Goal: Information Seeking & Learning: Find specific fact

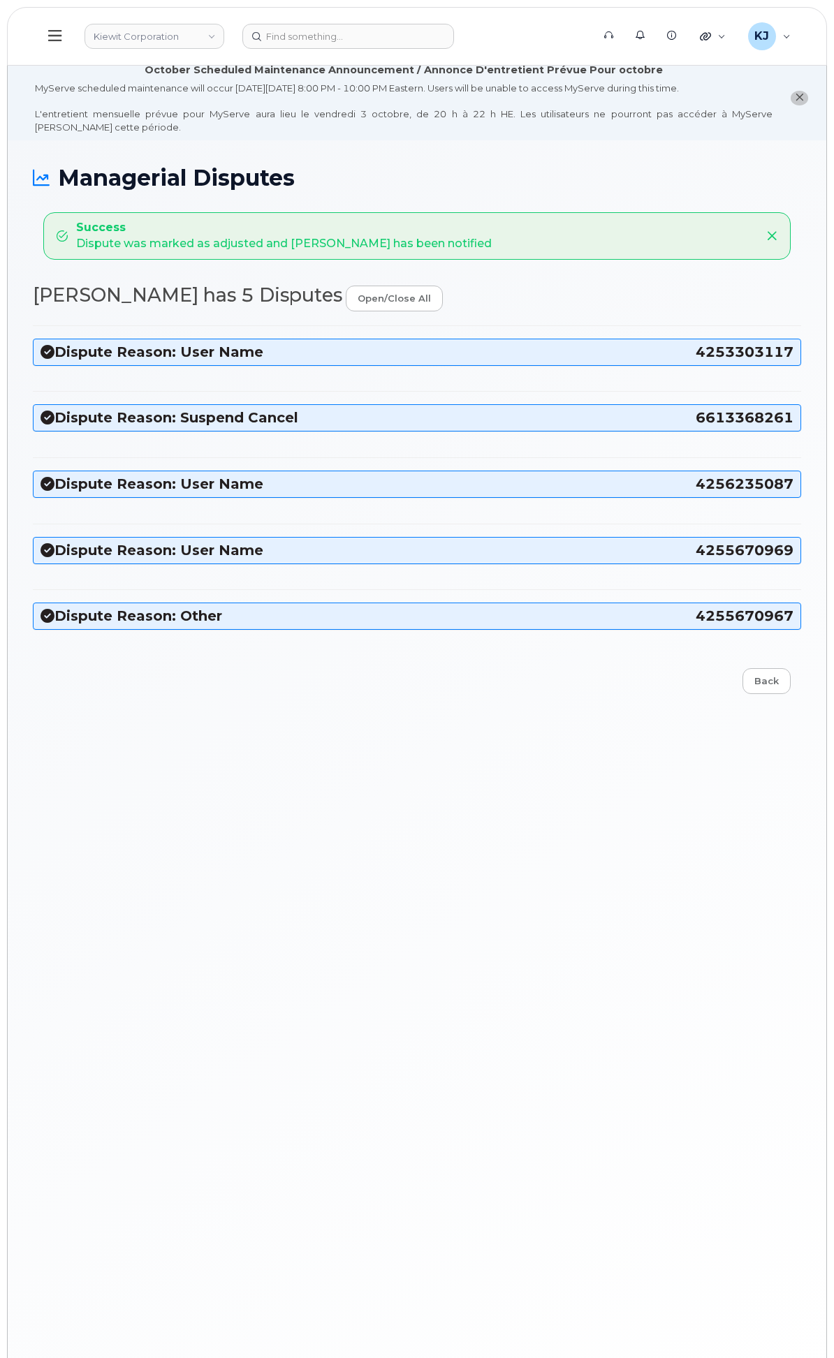
scroll to position [77, 0]
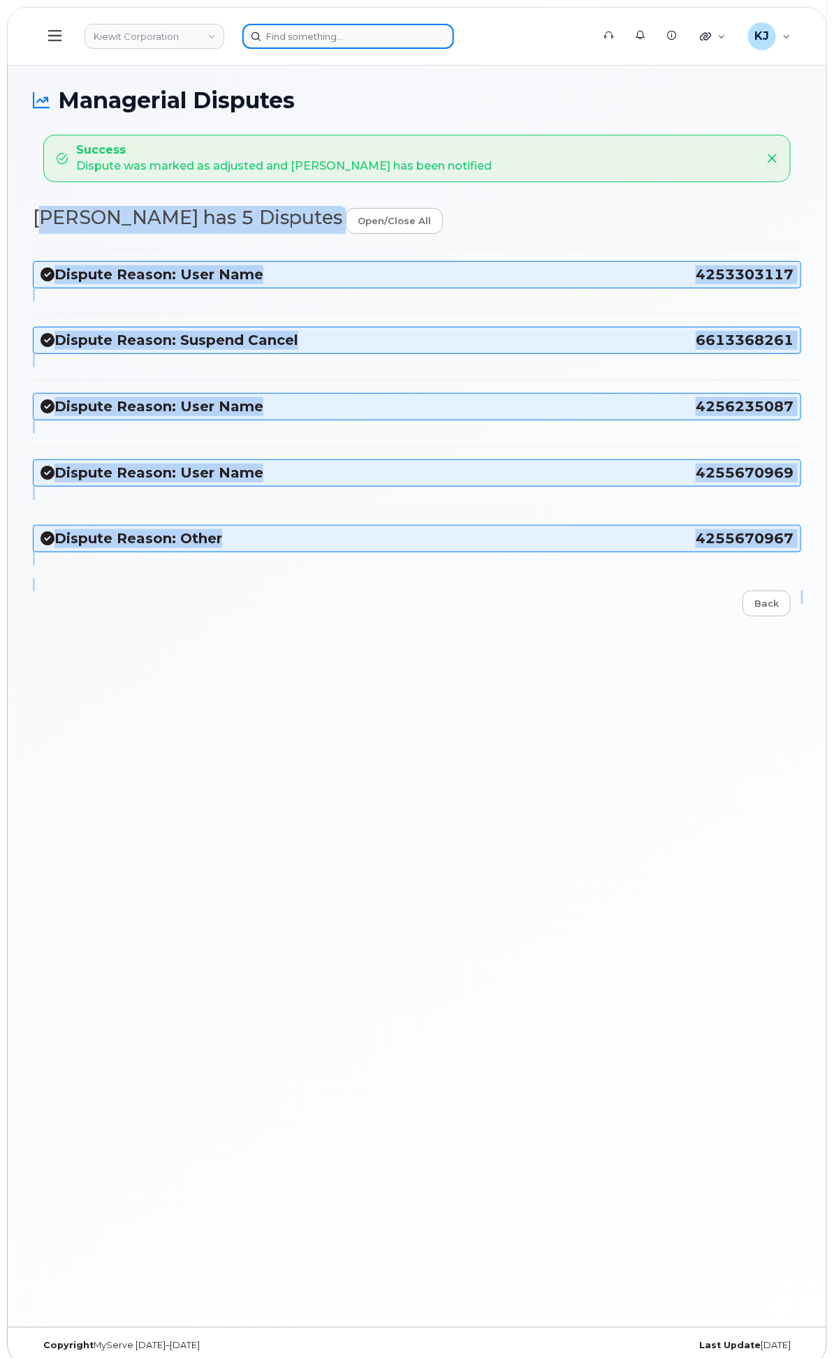
click at [454, 25] on input at bounding box center [348, 36] width 212 height 25
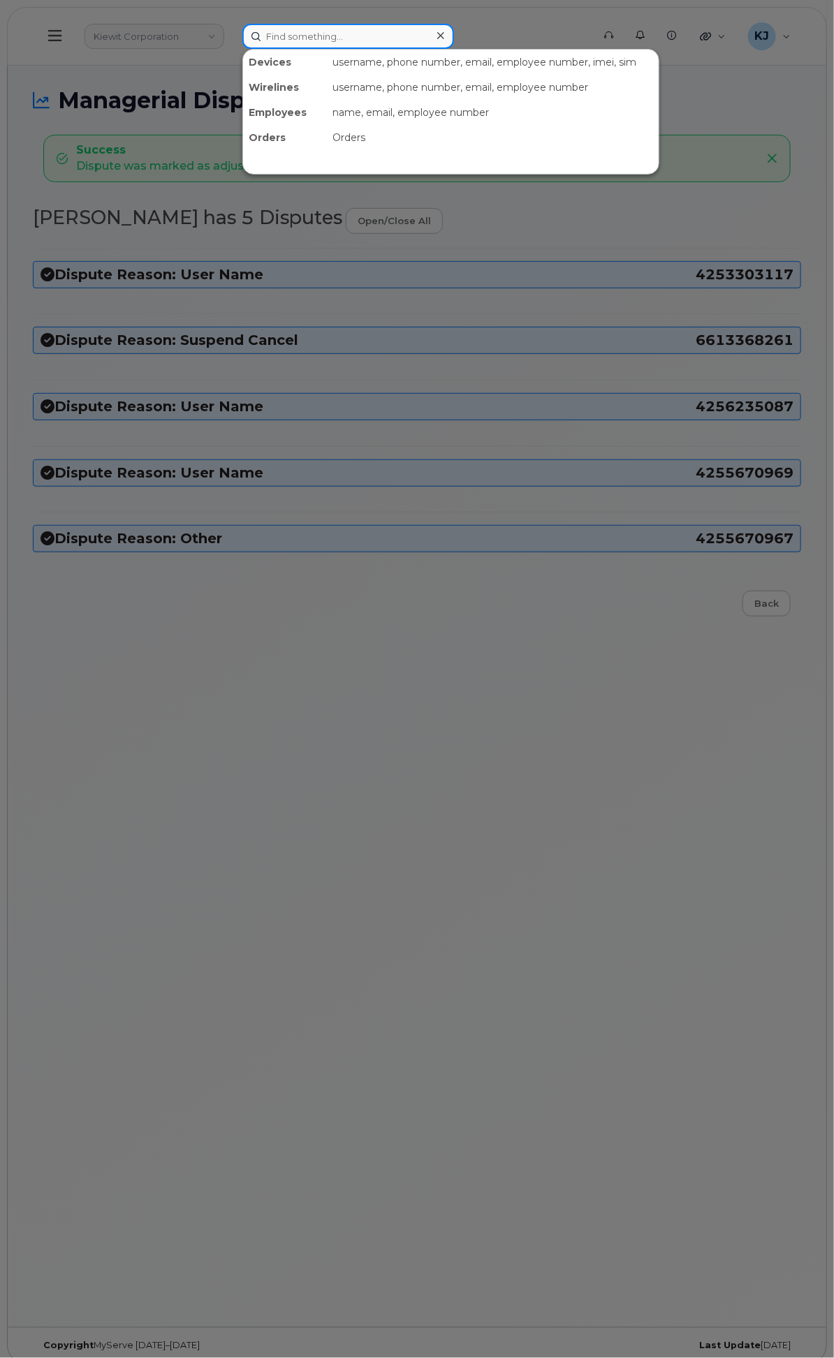
paste input "949.576.0970"
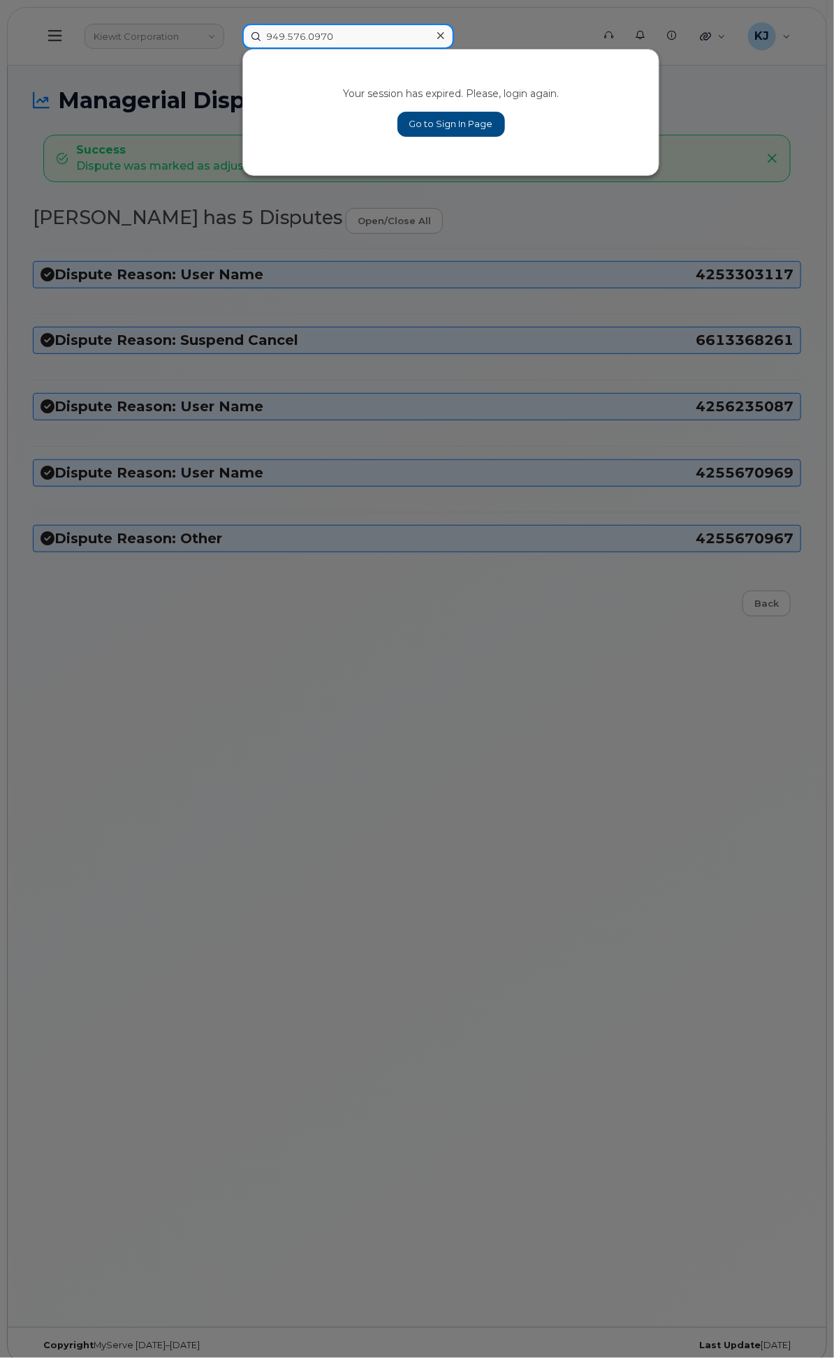
type input "949.576.0970"
click at [444, 30] on icon at bounding box center [440, 35] width 7 height 11
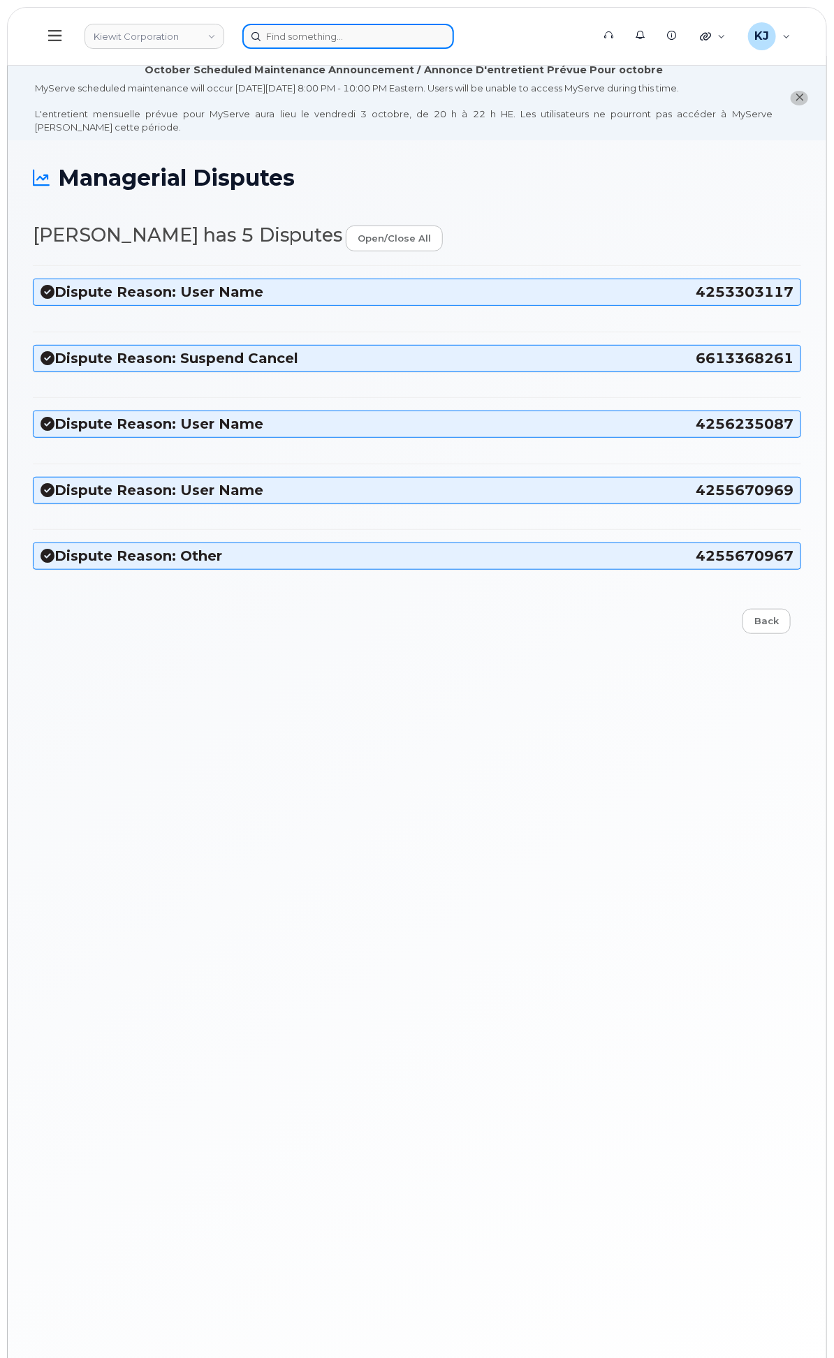
click at [454, 29] on input at bounding box center [348, 36] width 212 height 25
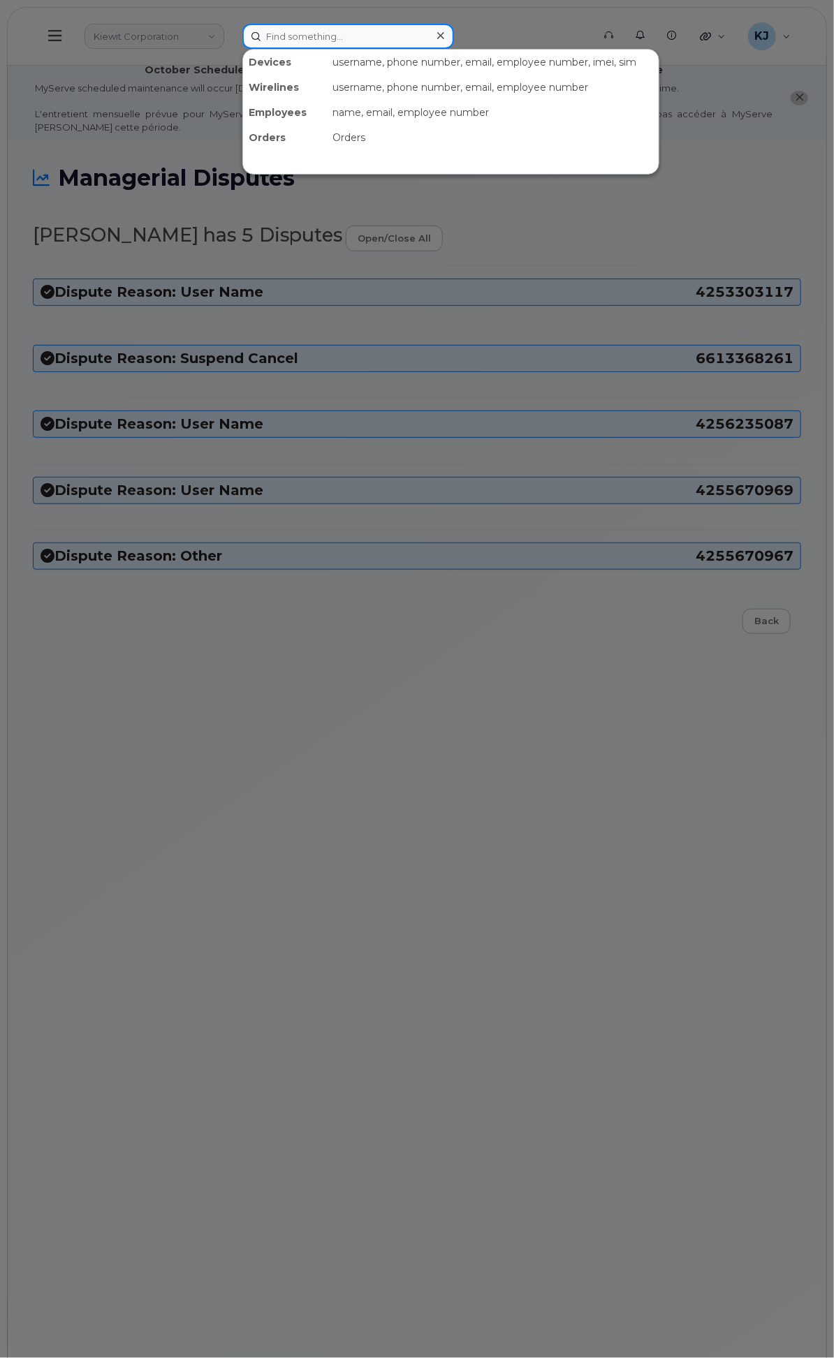
paste input "949.576.0970"
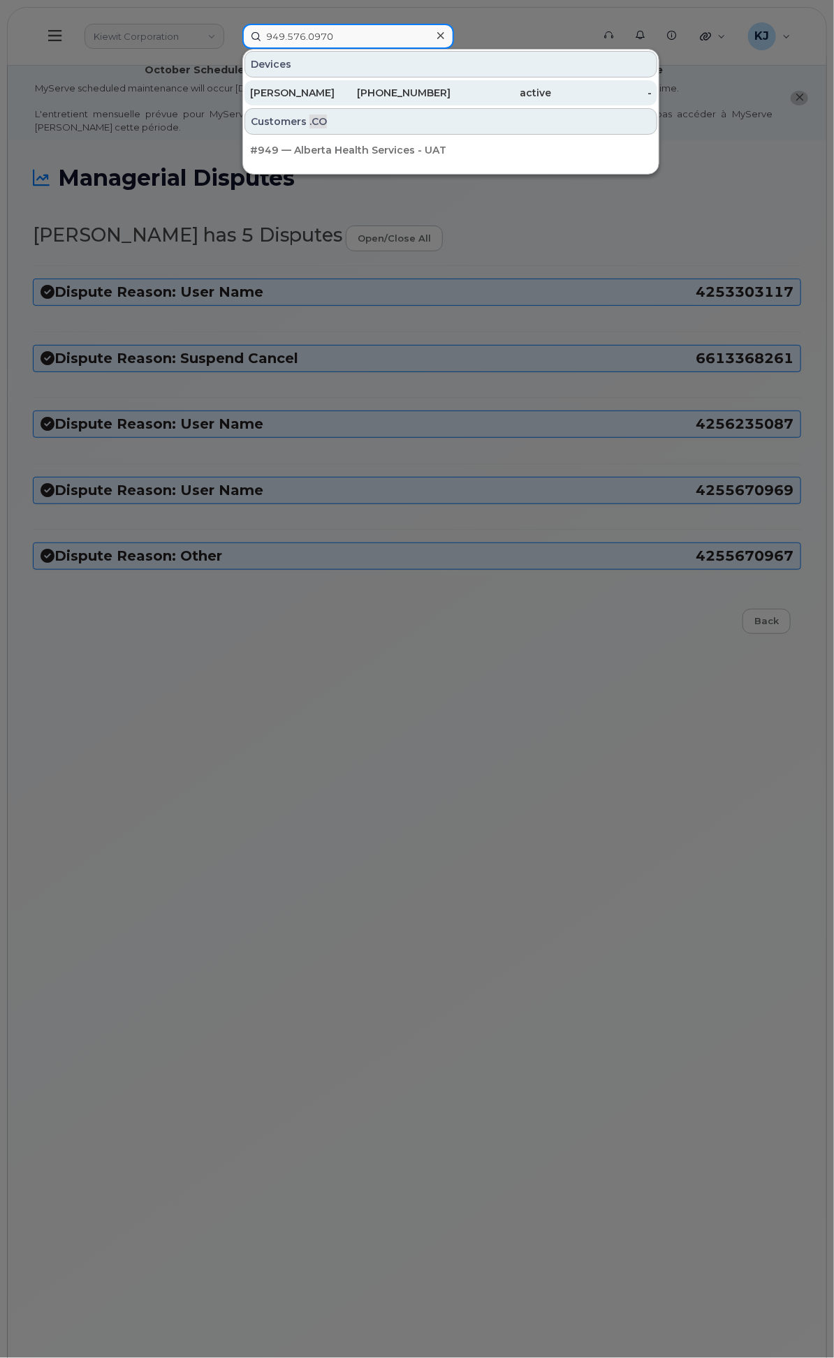
type input "949.576.0970"
click at [451, 87] on div "949-576-0970" at bounding box center [400, 93] width 101 height 14
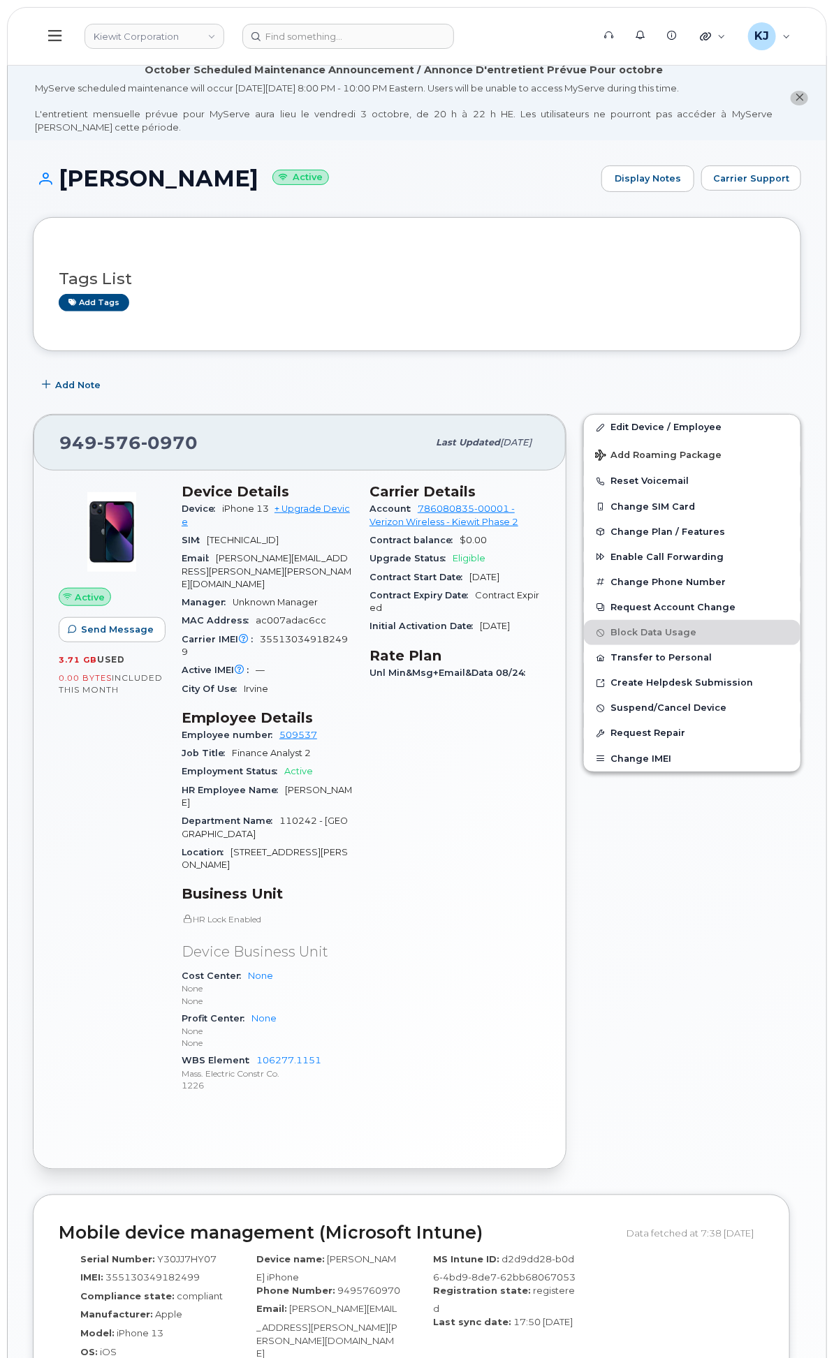
drag, startPoint x: 100, startPoint y: 542, endPoint x: 98, endPoint y: 559, distance: 16.8
click at [0, 0] on span "Customer Settings" at bounding box center [0, 0] width 0 height 0
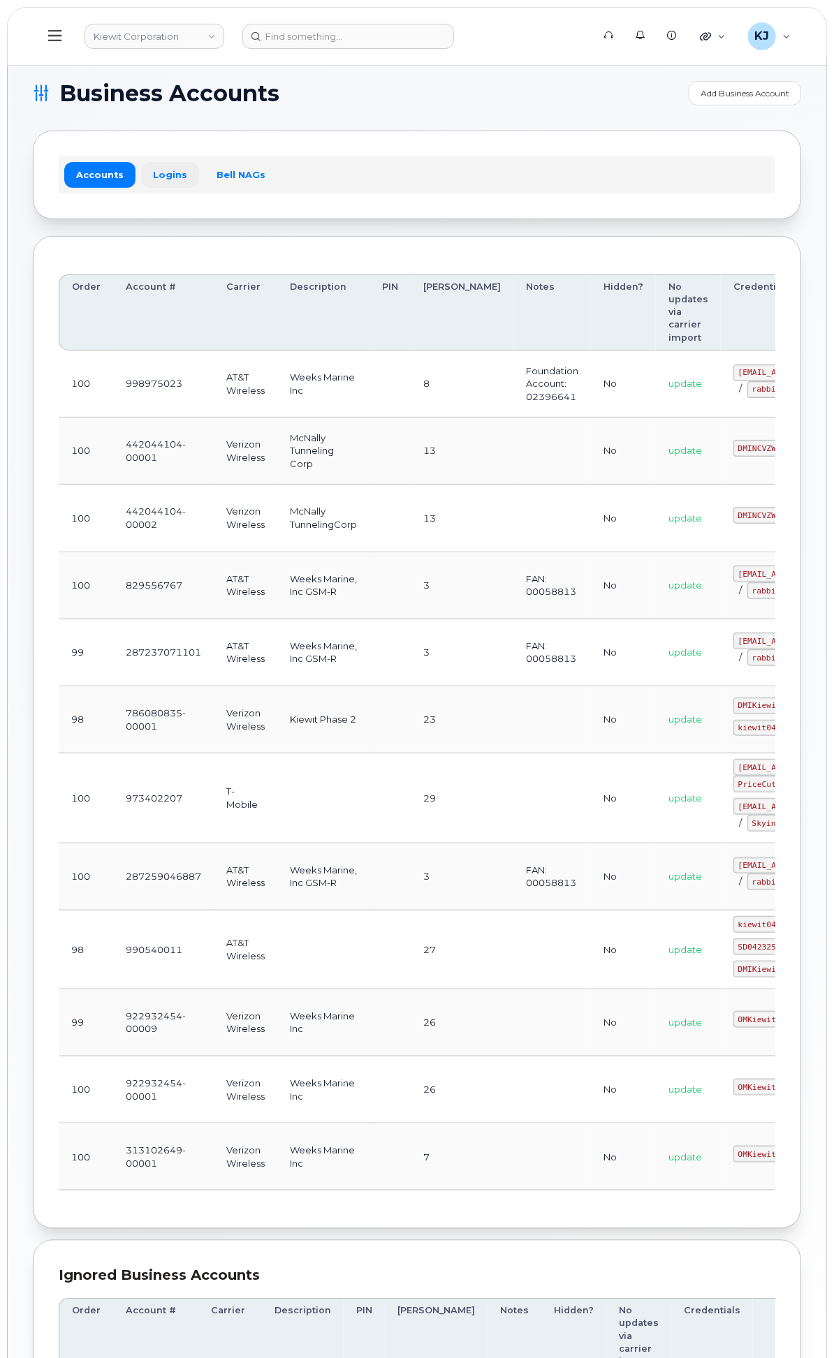
click at [199, 172] on link "Logins" at bounding box center [170, 174] width 58 height 25
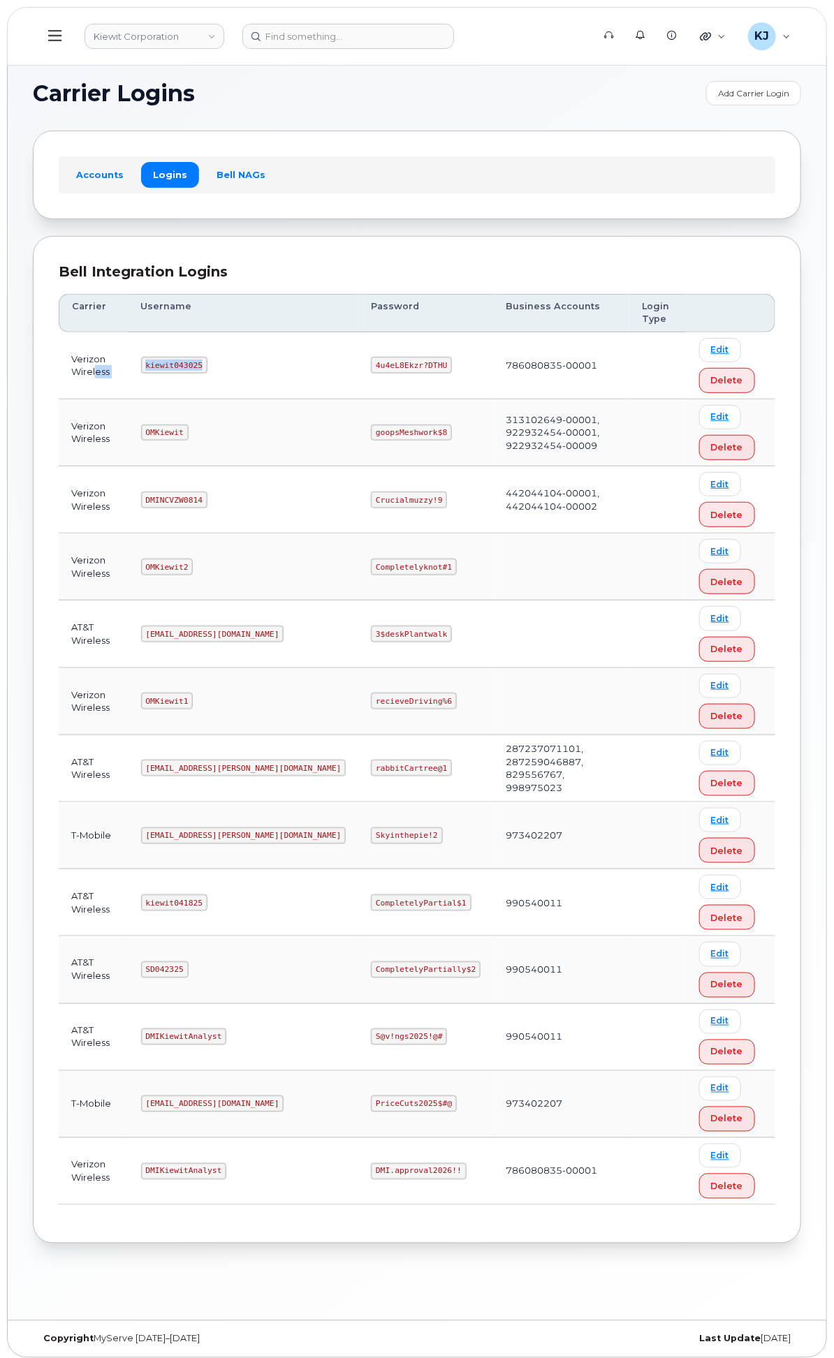
drag, startPoint x: 381, startPoint y: 364, endPoint x: 284, endPoint y: 367, distance: 97.1
click at [284, 367] on tr "Verizon Wireless kiewit043025 4u4eL8Ekzr?DTHU 786080835-00001 Edit Delete" at bounding box center [417, 365] width 716 height 67
click at [350, 387] on td "kiewit043025" at bounding box center [243, 365] width 230 height 67
drag, startPoint x: 380, startPoint y: 362, endPoint x: 396, endPoint y: 306, distance: 57.9
click at [309, 367] on tr "Verizon Wireless kiewit043025 4u4eL8Ekzr?DTHU 786080835-00001 Edit Delete" at bounding box center [417, 365] width 716 height 67
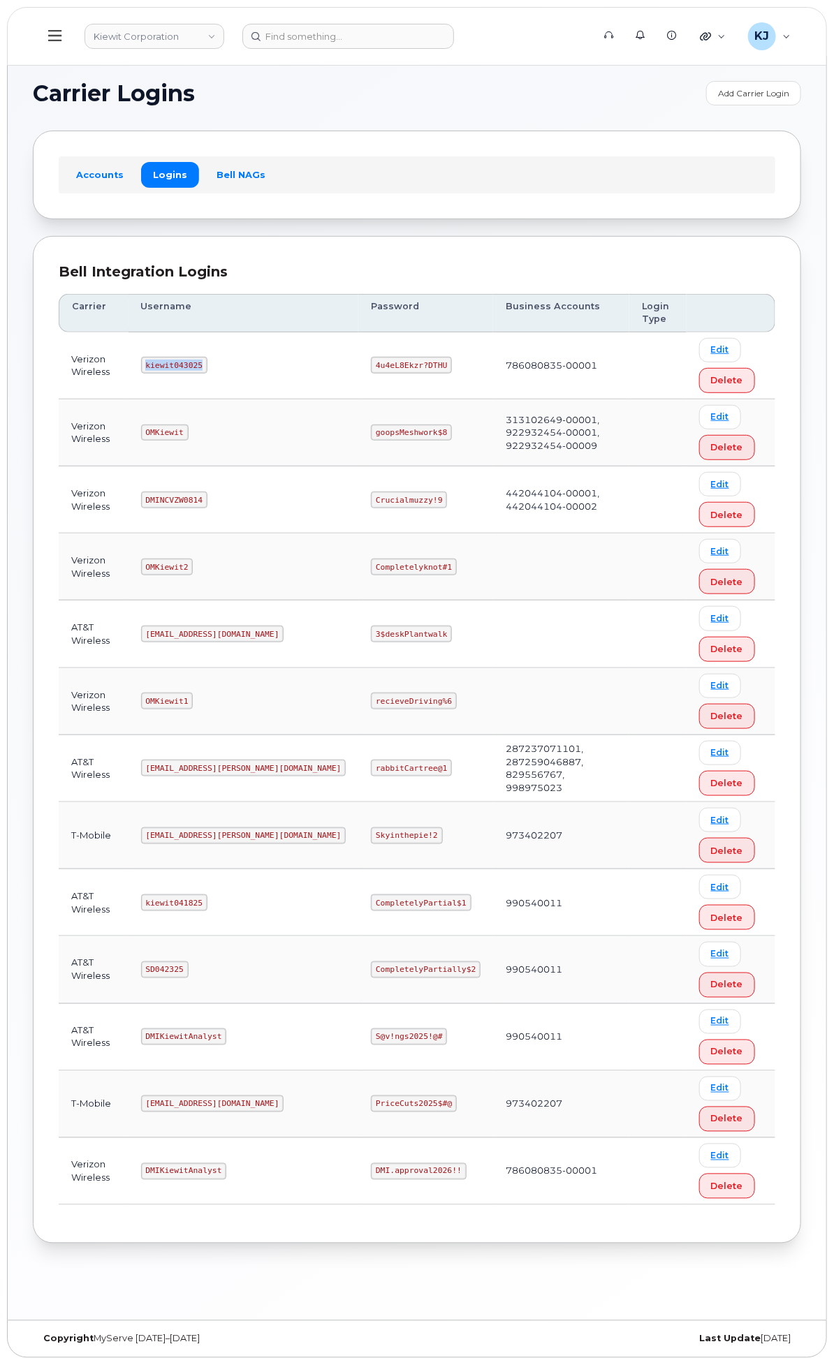
copy tr "kiewit043025"
drag, startPoint x: 492, startPoint y: 364, endPoint x: 562, endPoint y: 367, distance: 69.8
click at [452, 367] on code "4u4eL8Ekzr?DTHU" at bounding box center [411, 365] width 81 height 17
copy code "4u4eL8Ekzr?DTHU"
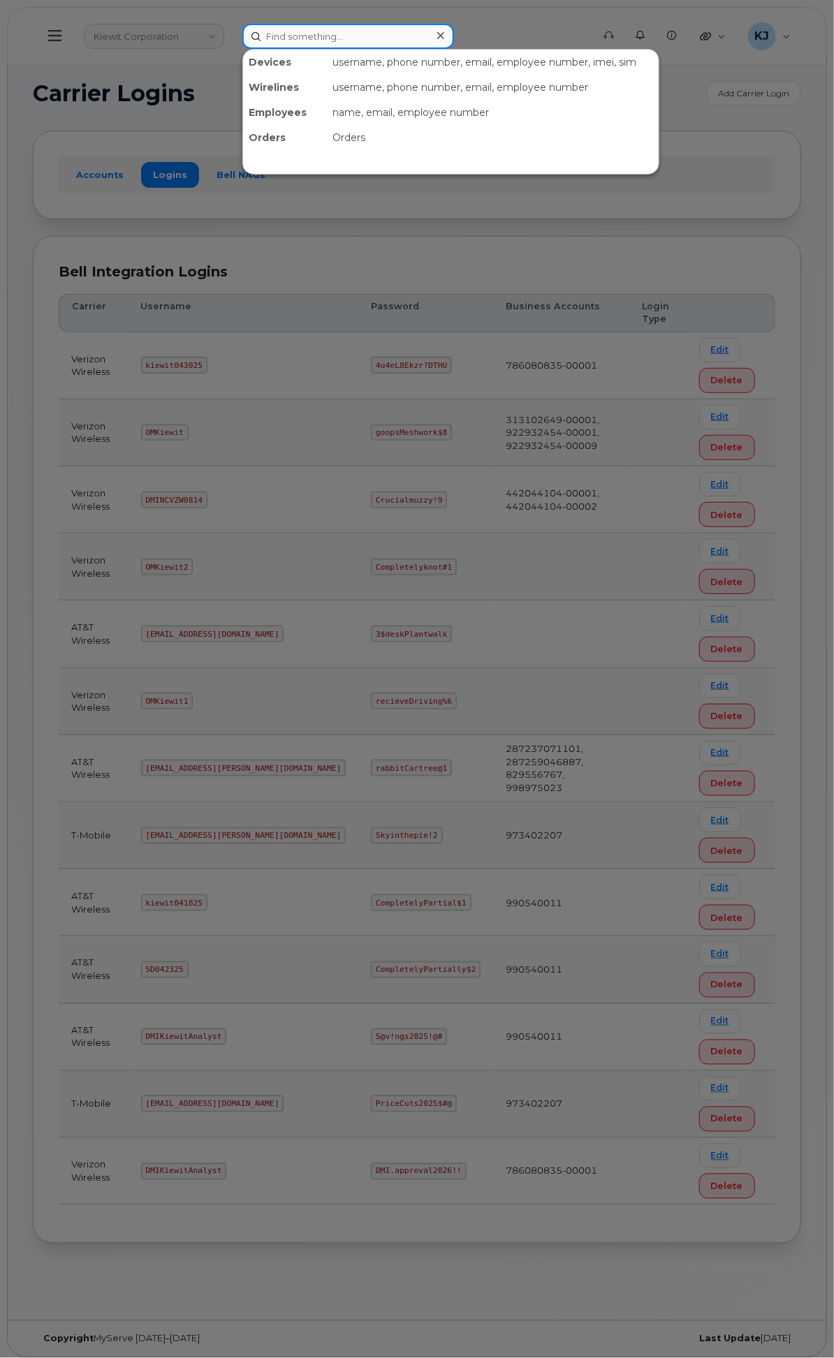
click at [443, 31] on input at bounding box center [348, 36] width 212 height 25
paste input "300705"
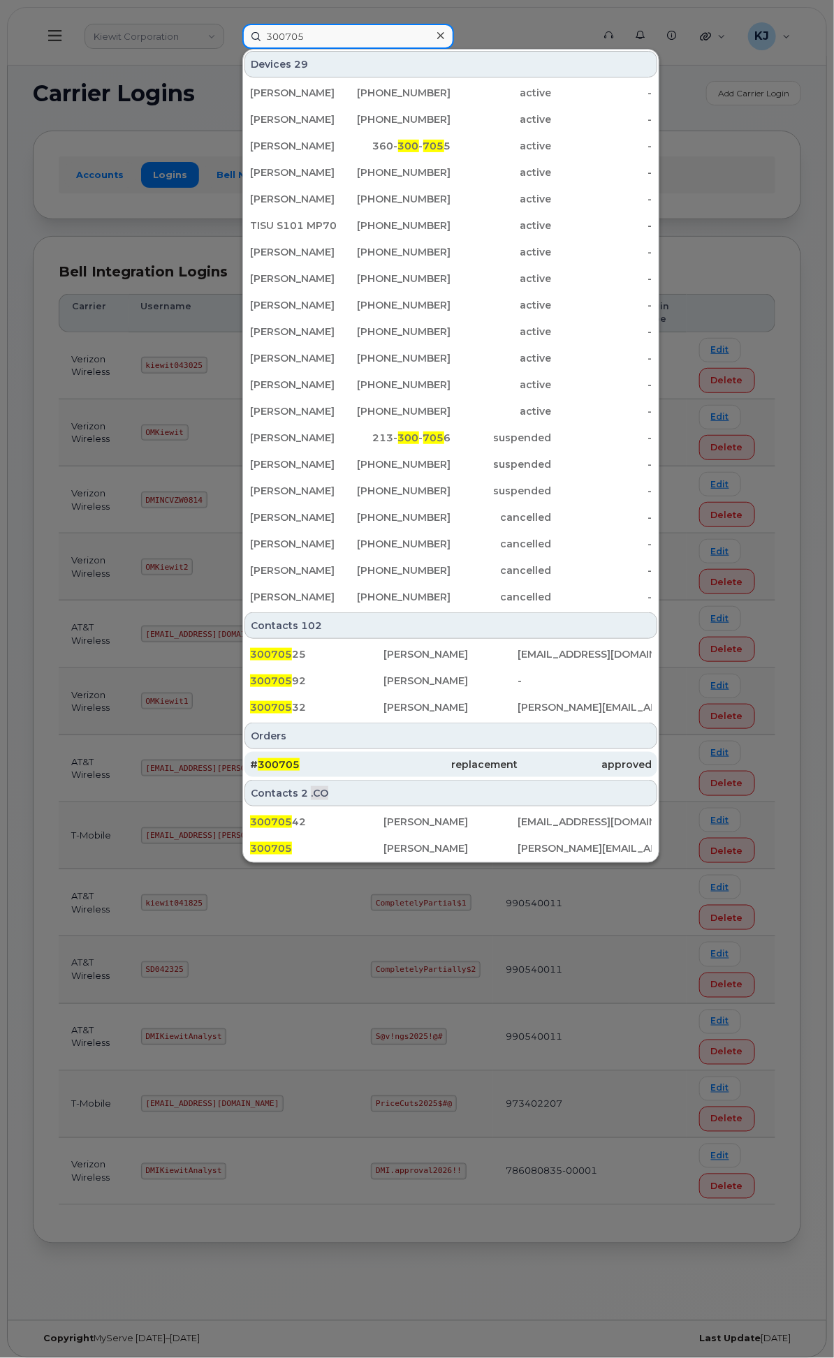
type input "300705"
click at [384, 752] on div "# 300705" at bounding box center [317, 764] width 134 height 25
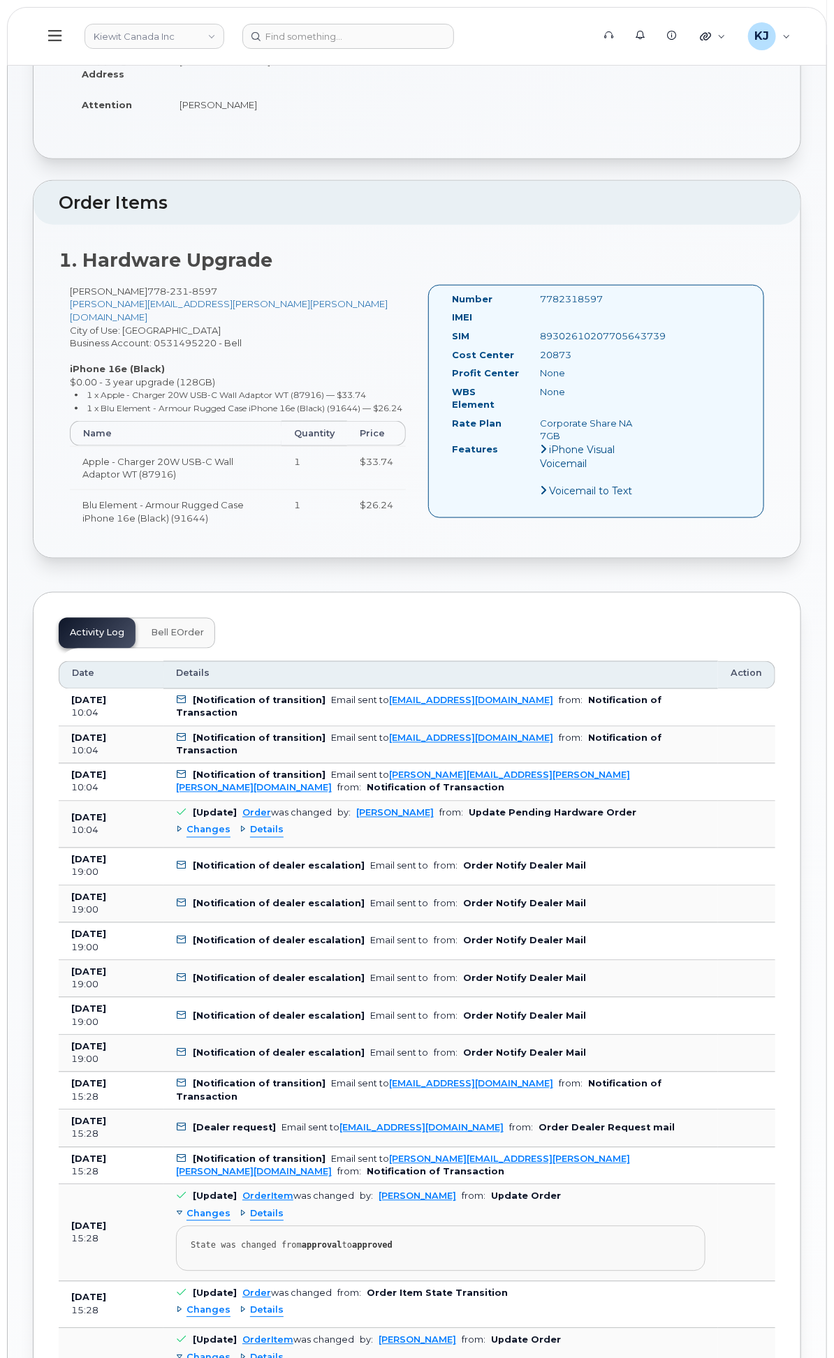
scroll to position [310, 0]
click at [230, 836] on span "Changes" at bounding box center [208, 829] width 44 height 13
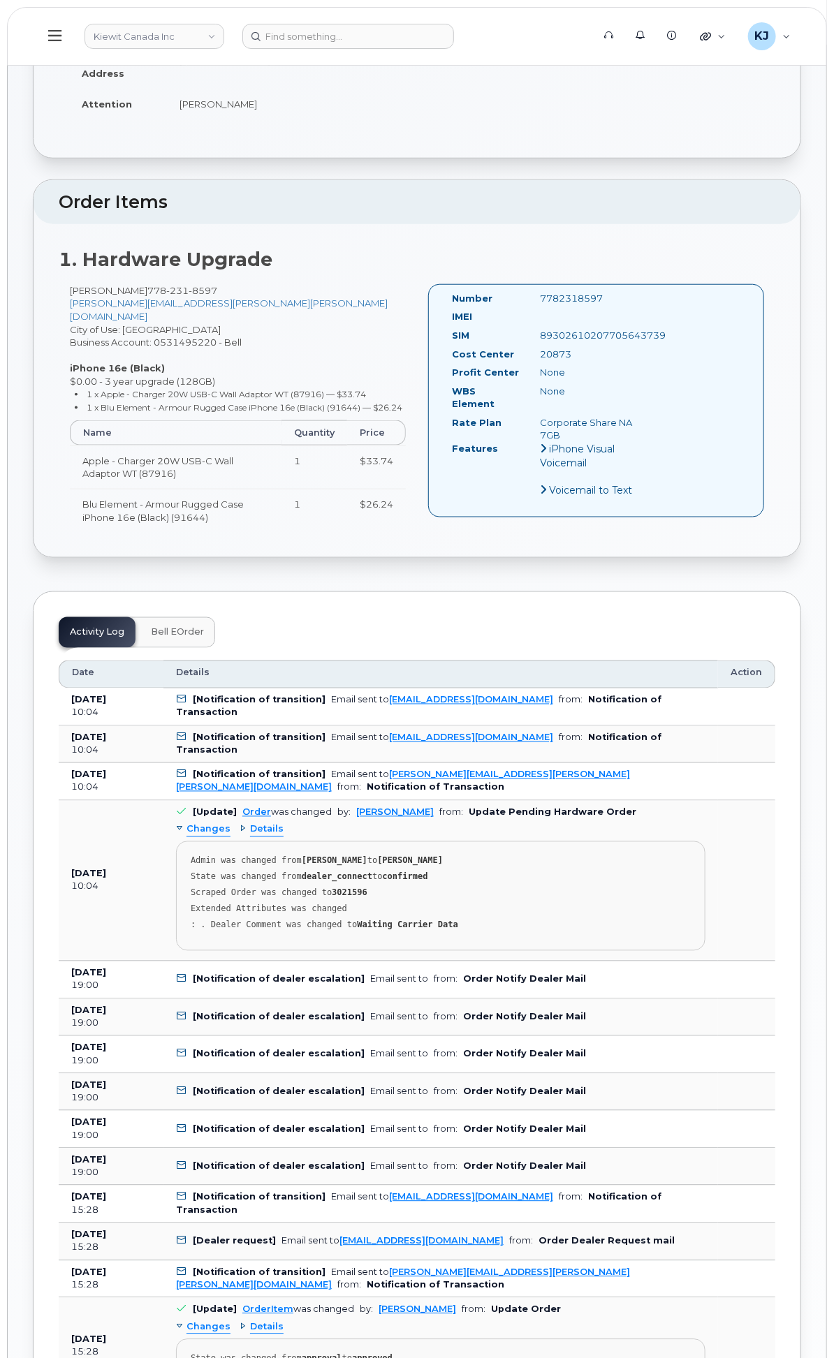
click at [367, 898] on strong "3021596" at bounding box center [350, 893] width 36 height 10
copy strong "3021596"
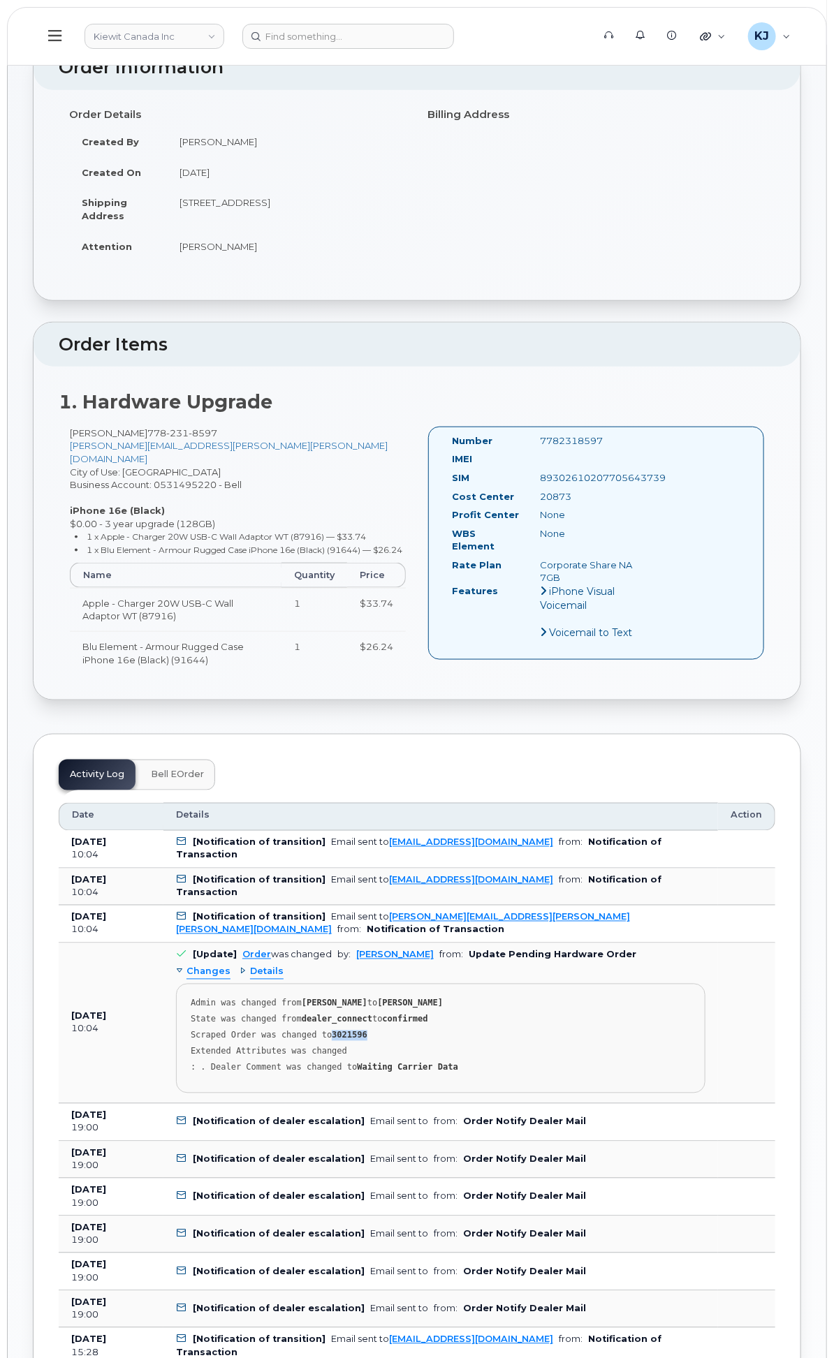
scroll to position [0, 0]
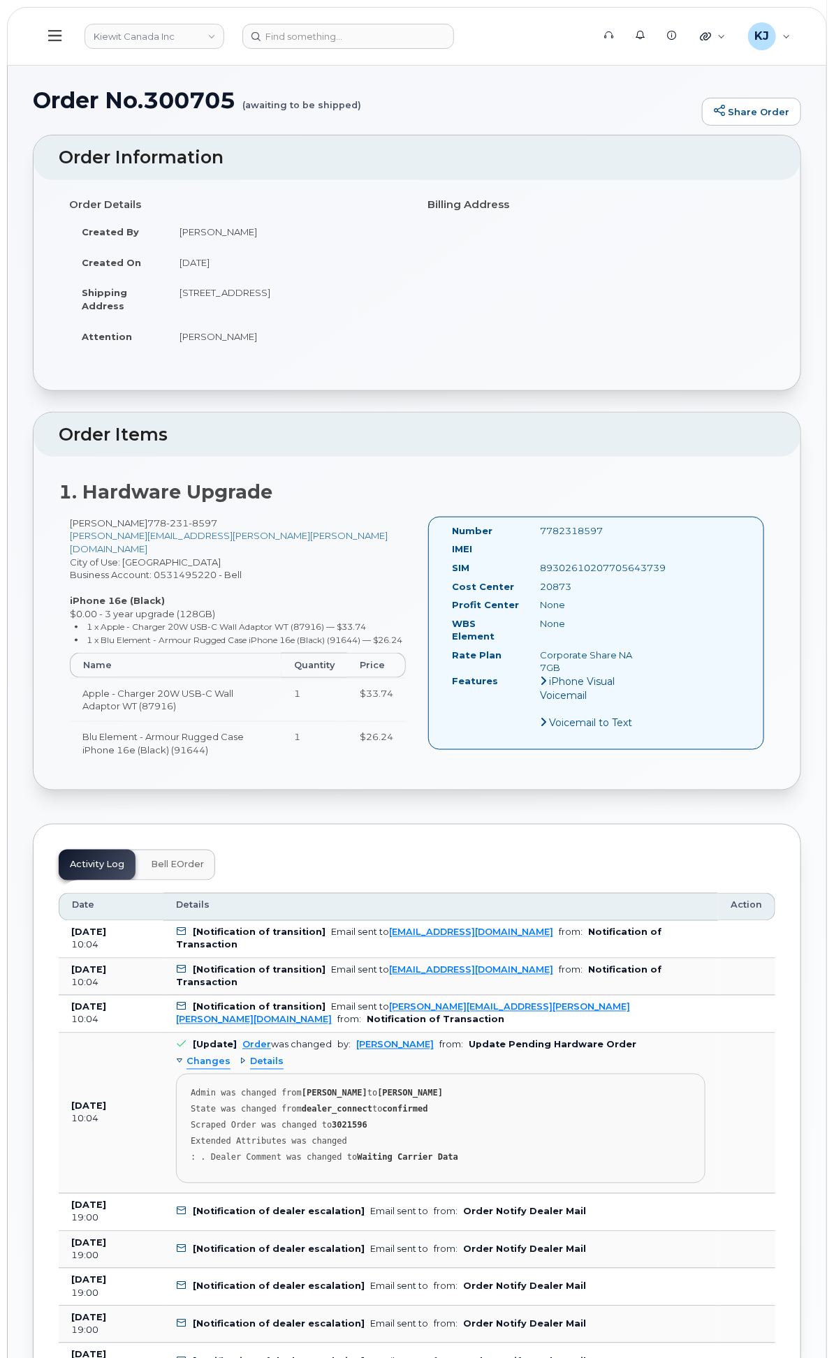
click at [0, 0] on div "Customer Settings" at bounding box center [0, 0] width 0 height 0
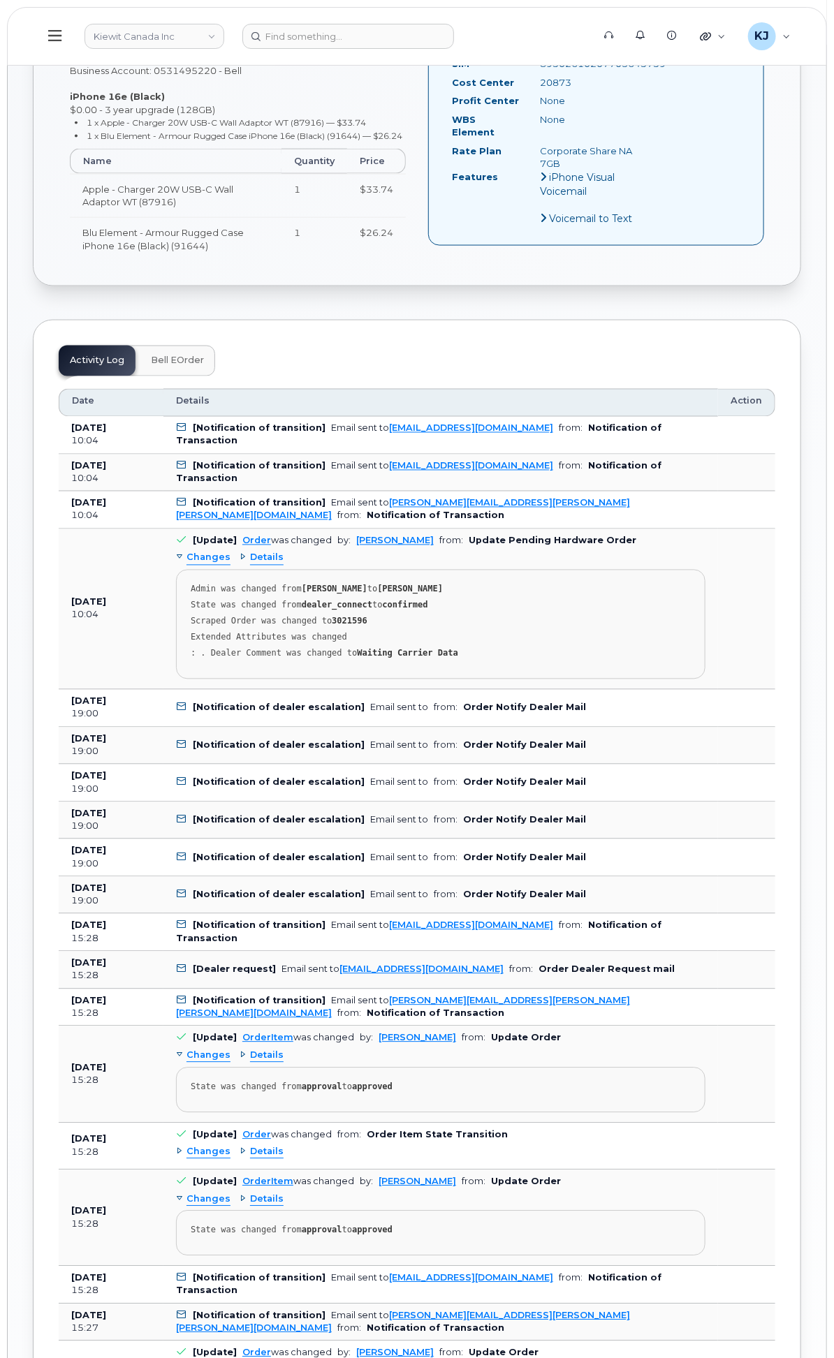
scroll to position [620, 0]
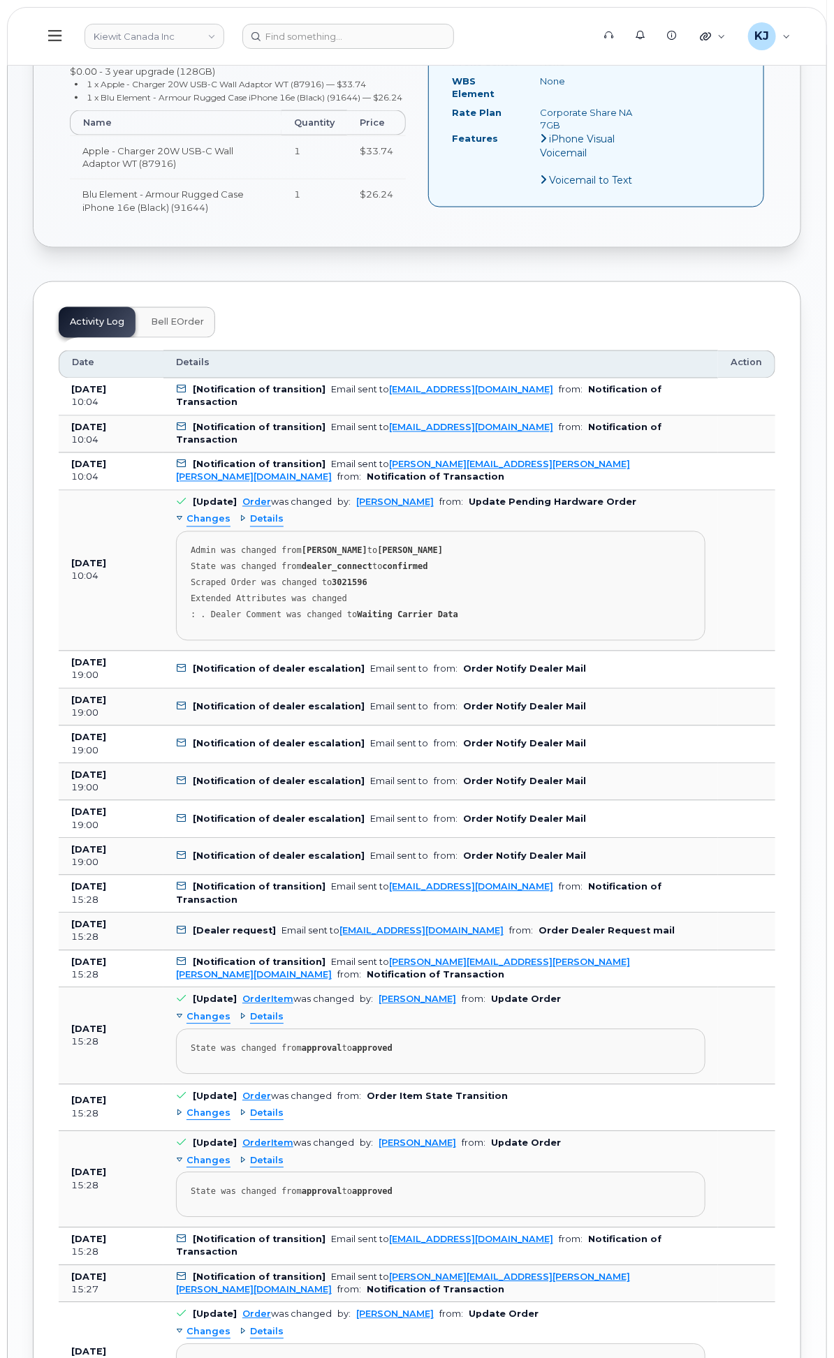
click at [367, 588] on strong "3021596" at bounding box center [350, 583] width 36 height 10
copy strong "3021596"
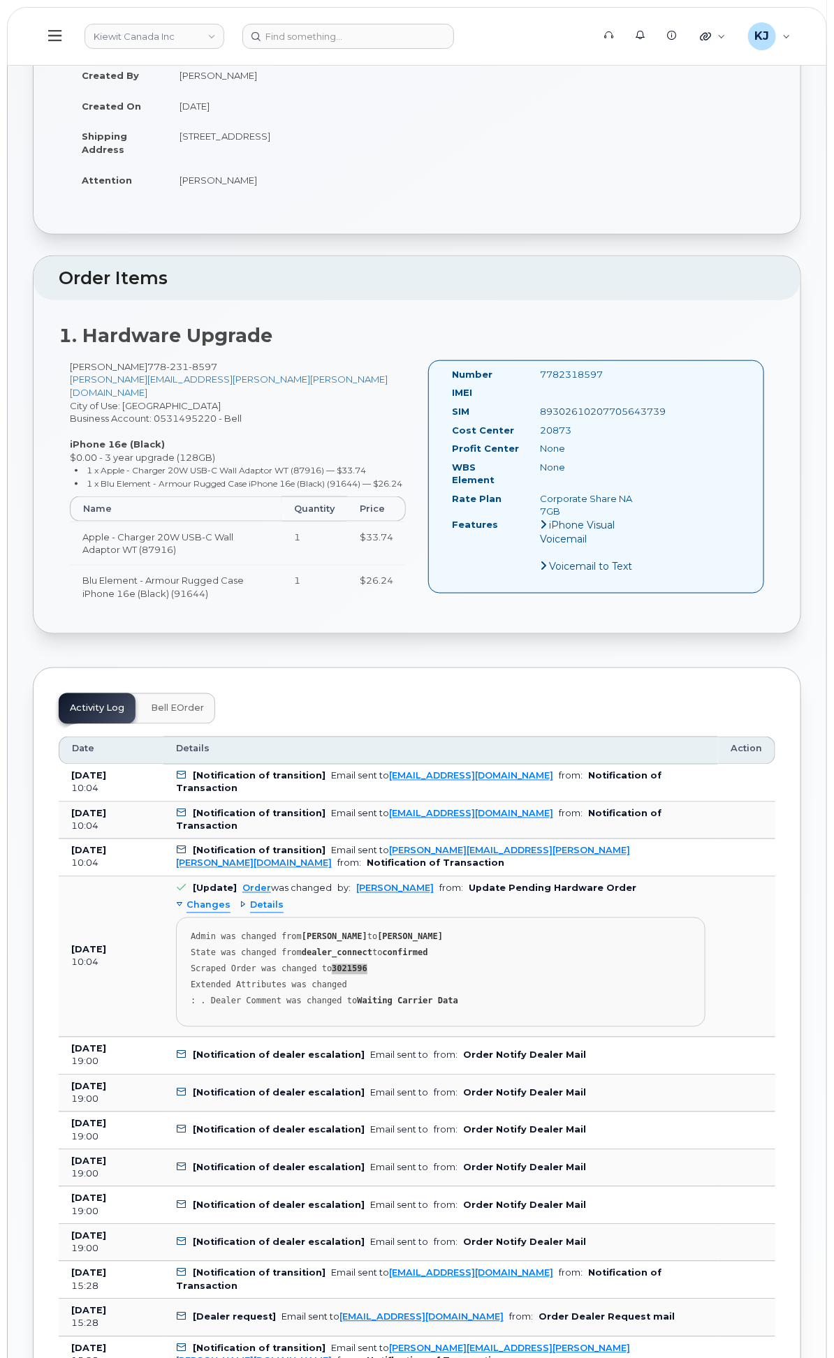
scroll to position [232, 0]
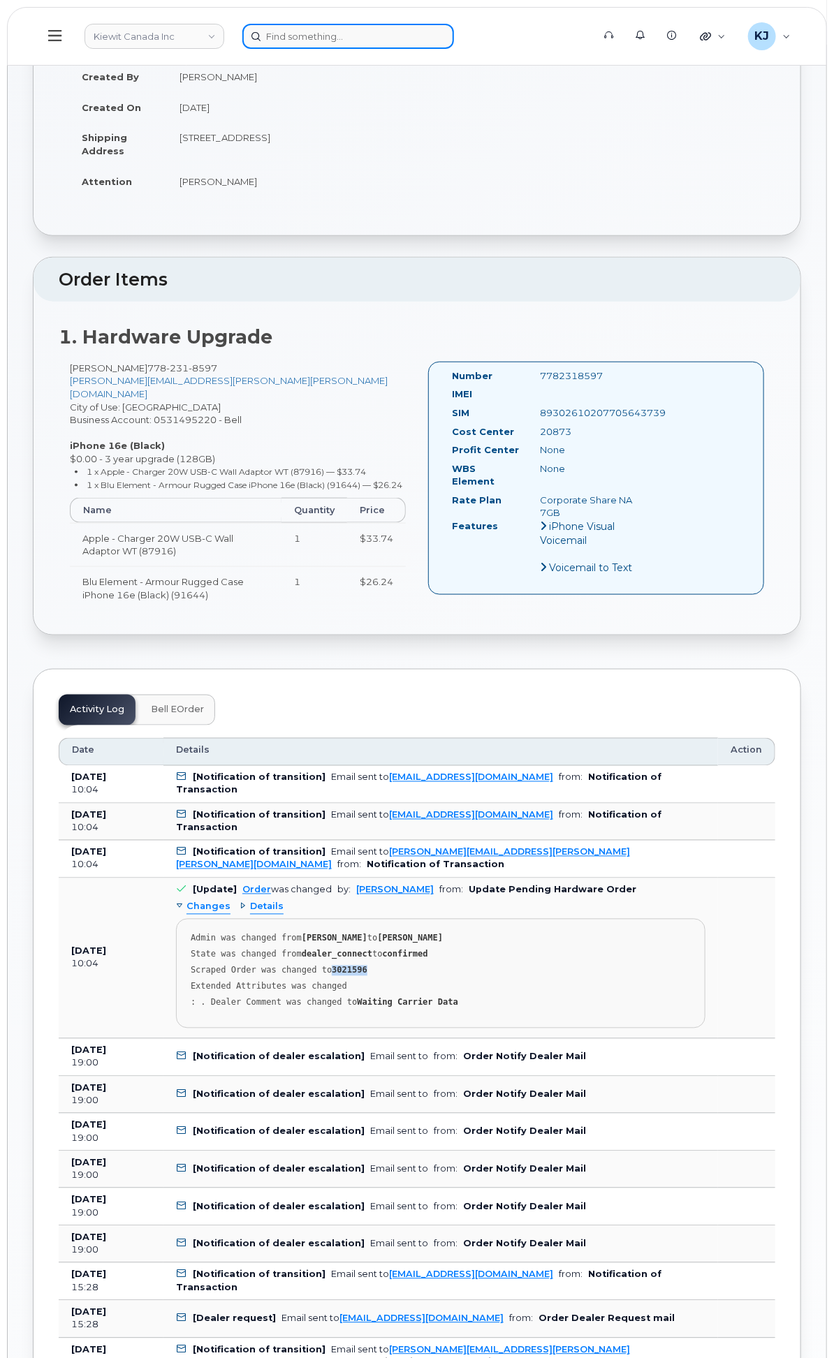
click at [454, 29] on input at bounding box center [348, 36] width 212 height 25
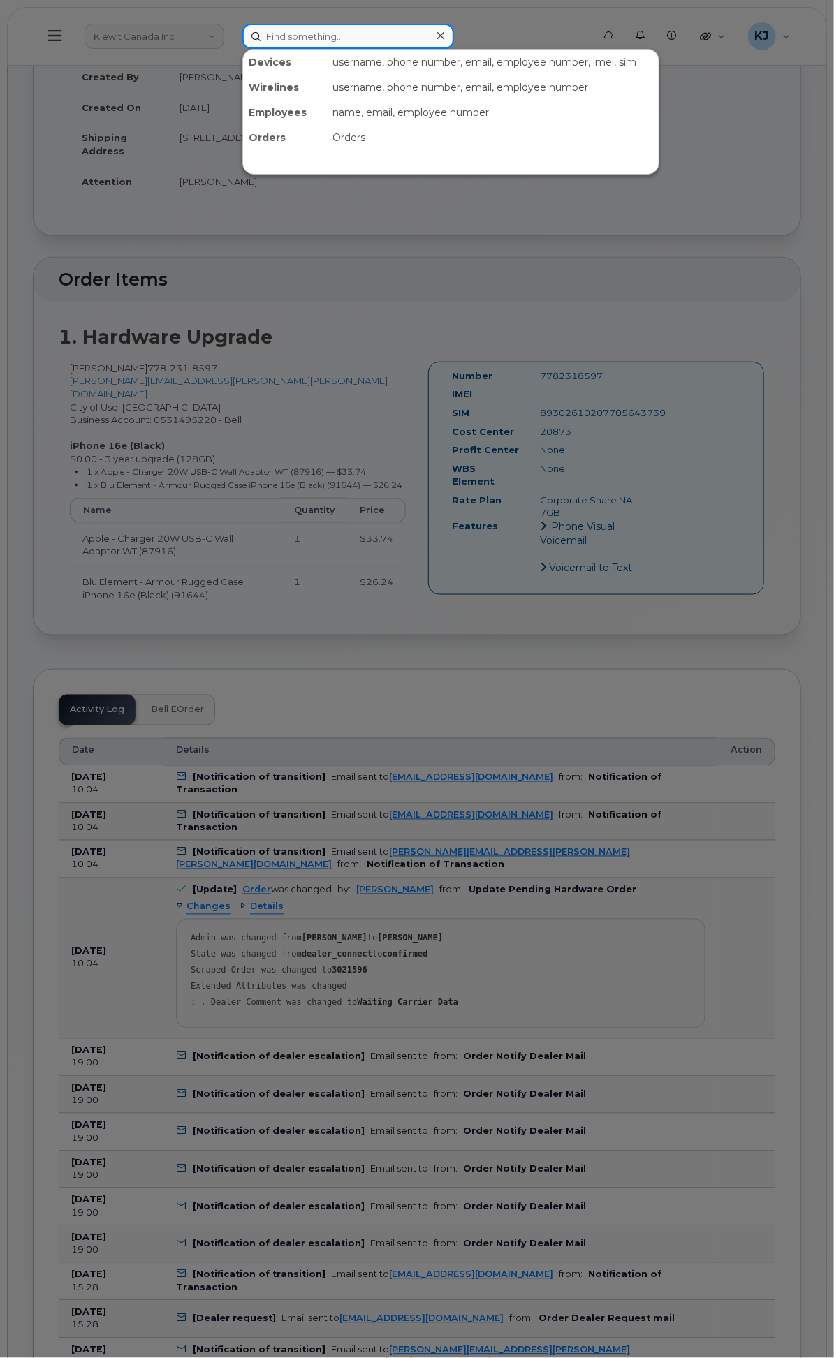
paste input "301674"
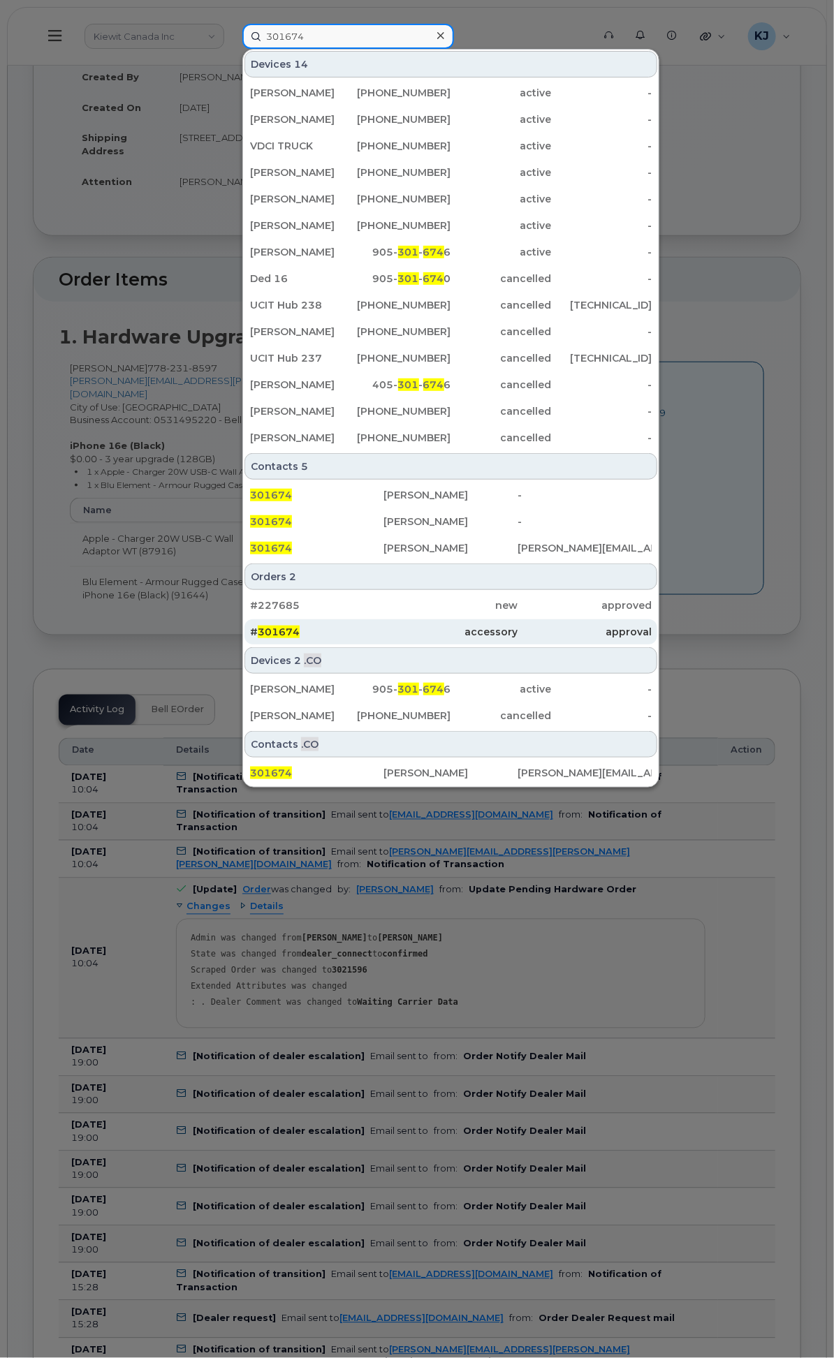
type input "301674"
click at [518, 625] on div "accessory" at bounding box center [451, 632] width 134 height 14
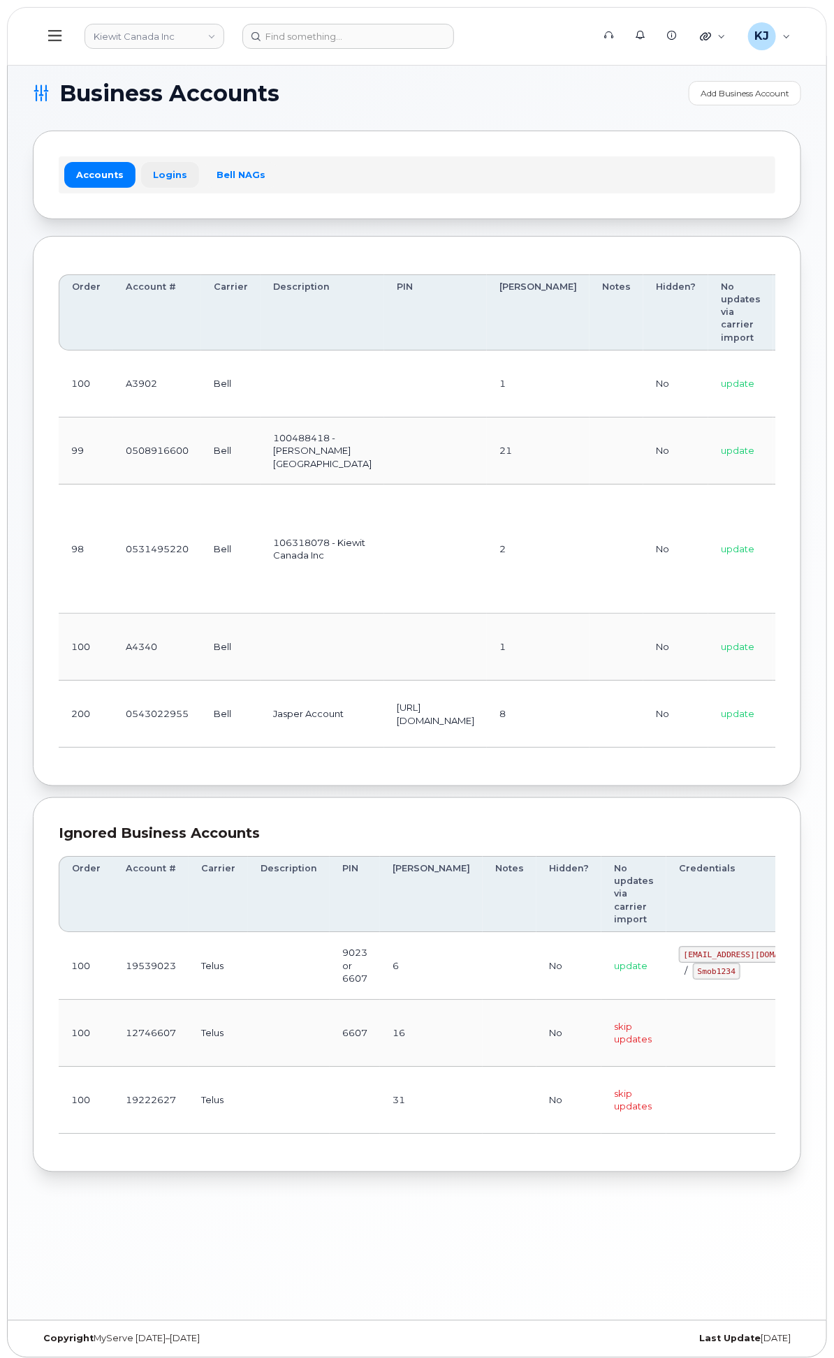
click at [199, 165] on link "Logins" at bounding box center [170, 174] width 58 height 25
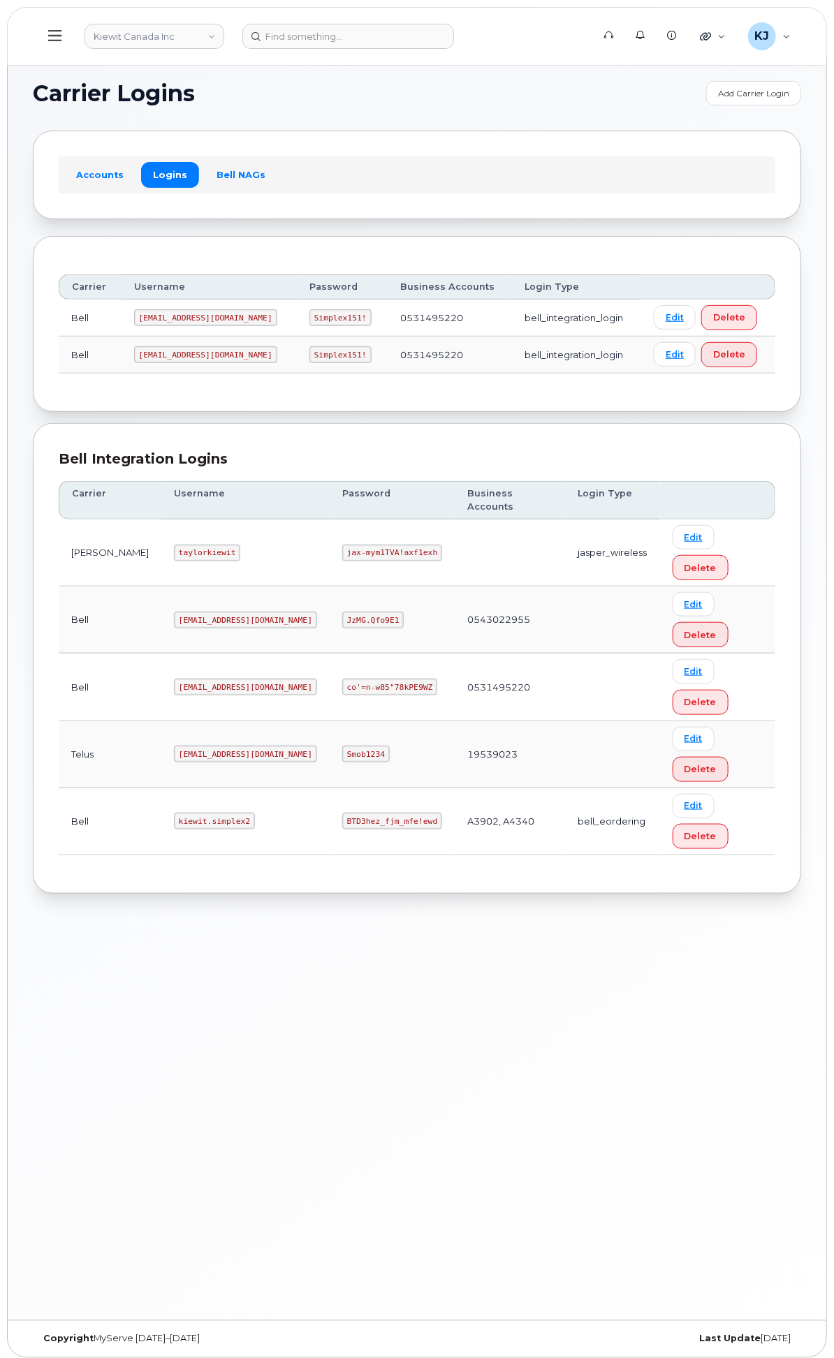
scroll to position [0, 1]
drag, startPoint x: 387, startPoint y: 898, endPoint x: 279, endPoint y: 892, distance: 108.4
click at [276, 855] on tr "Bell kiewit.simplex2 BTD3hez_fjm_mfe!ewd A3902, A4340 bell_eordering Edit Delete" at bounding box center [417, 821] width 716 height 67
copy tr "kiewit.simplex2"
drag, startPoint x: 455, startPoint y: 898, endPoint x: 541, endPoint y: 903, distance: 86.0
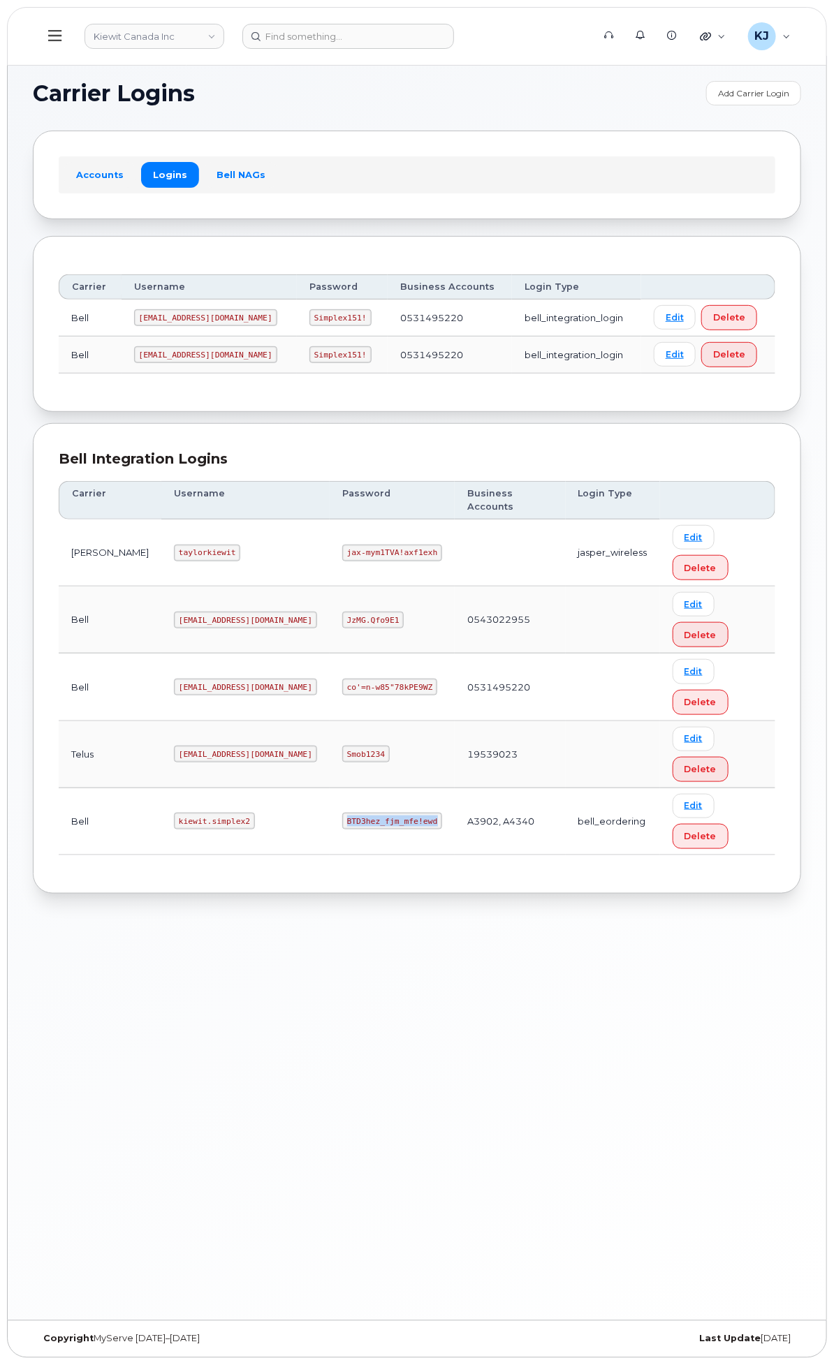
click at [442, 829] on code "BTD3hez_fjm_mfe!ewd" at bounding box center [392, 821] width 100 height 17
copy code "BTD3hez_fjm_mfe!ewd"
drag, startPoint x: 385, startPoint y: 899, endPoint x: 322, endPoint y: 898, distance: 62.8
click at [255, 829] on code "kiewit.simplex2" at bounding box center [214, 821] width 81 height 17
copy code "kiewit.simplex2"
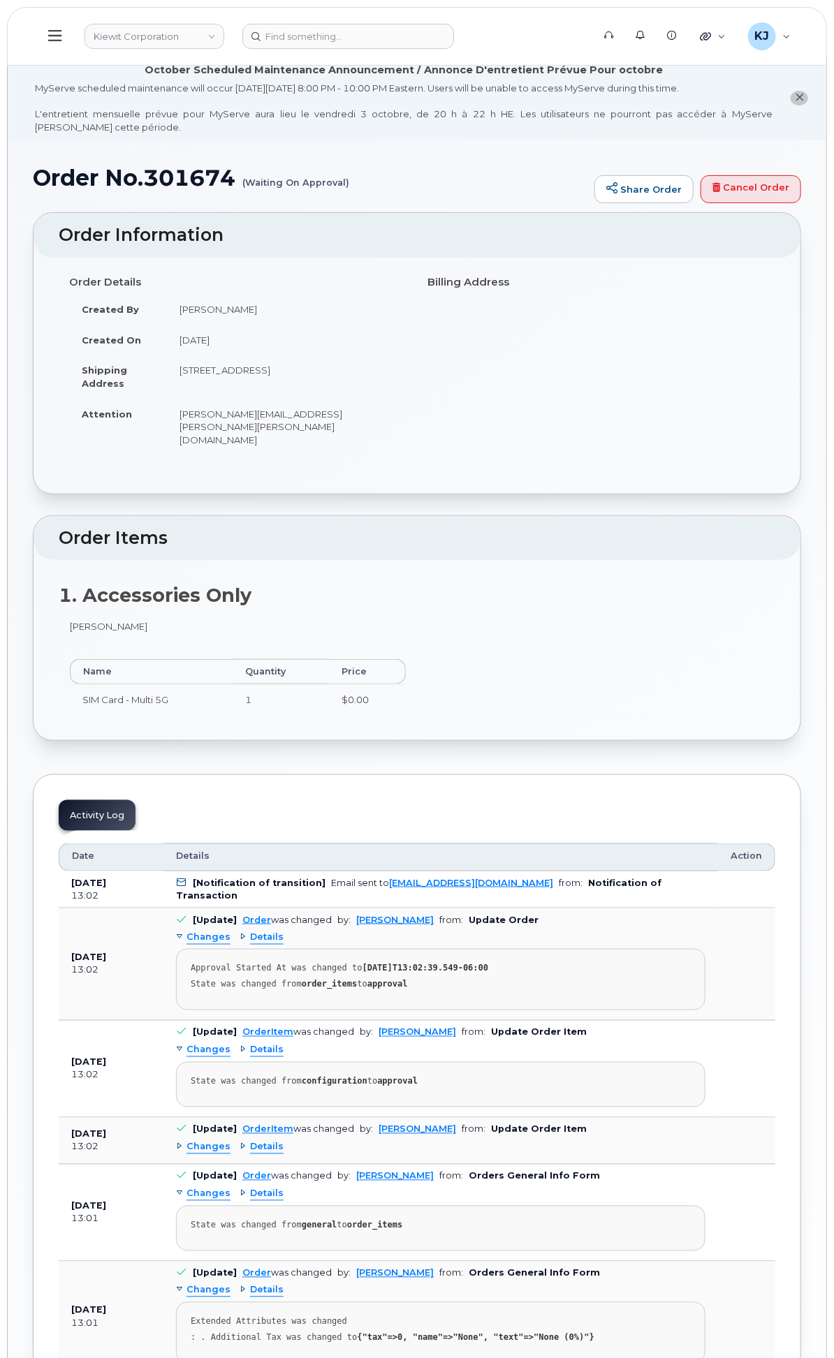
click at [264, 54] on body "[PERSON_NAME] Corporation Support Alerts Knowledge Base Quicklinks Suspend / Ca…" at bounding box center [417, 889] width 834 height 1778
click at [224, 24] on link "Kiewit Corporation" at bounding box center [154, 36] width 140 height 25
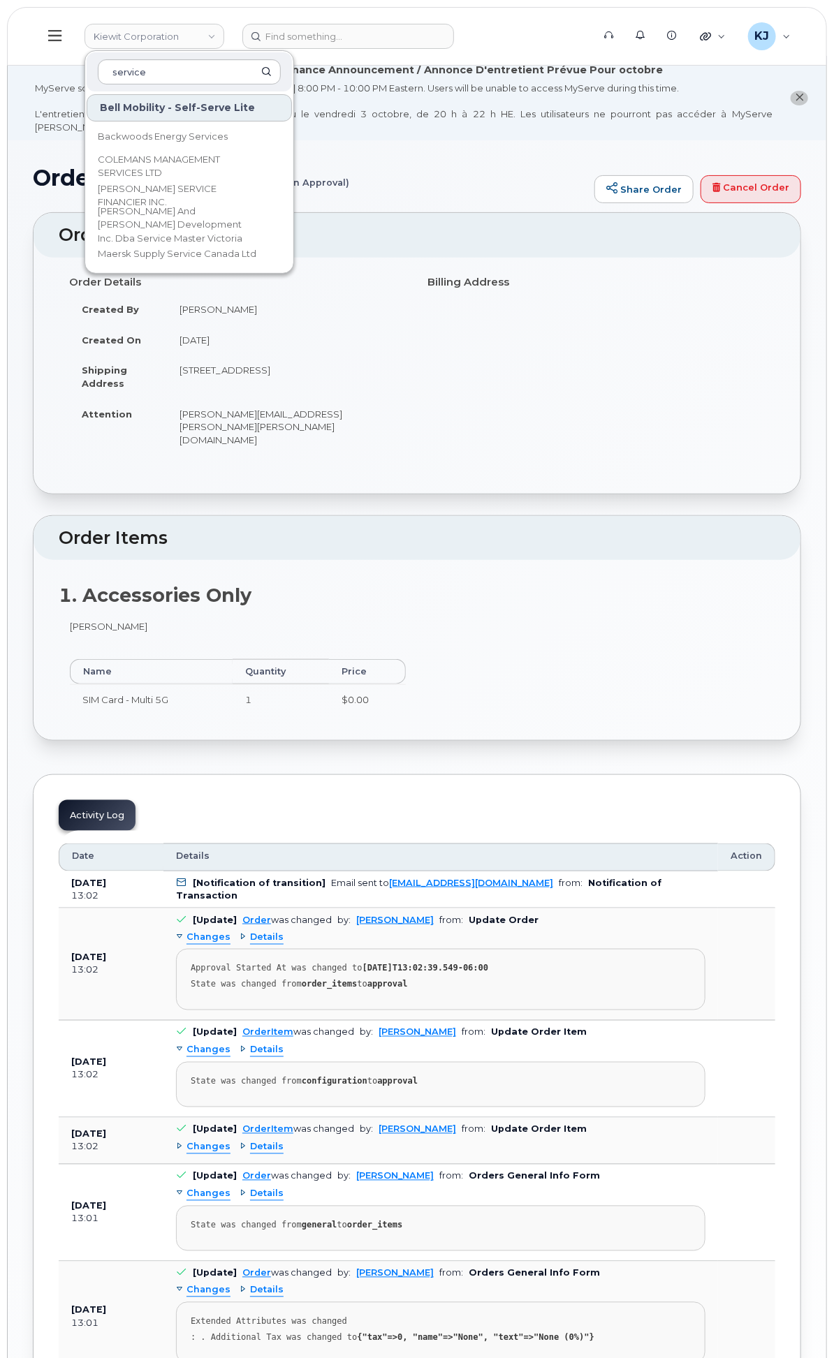
type input "service"
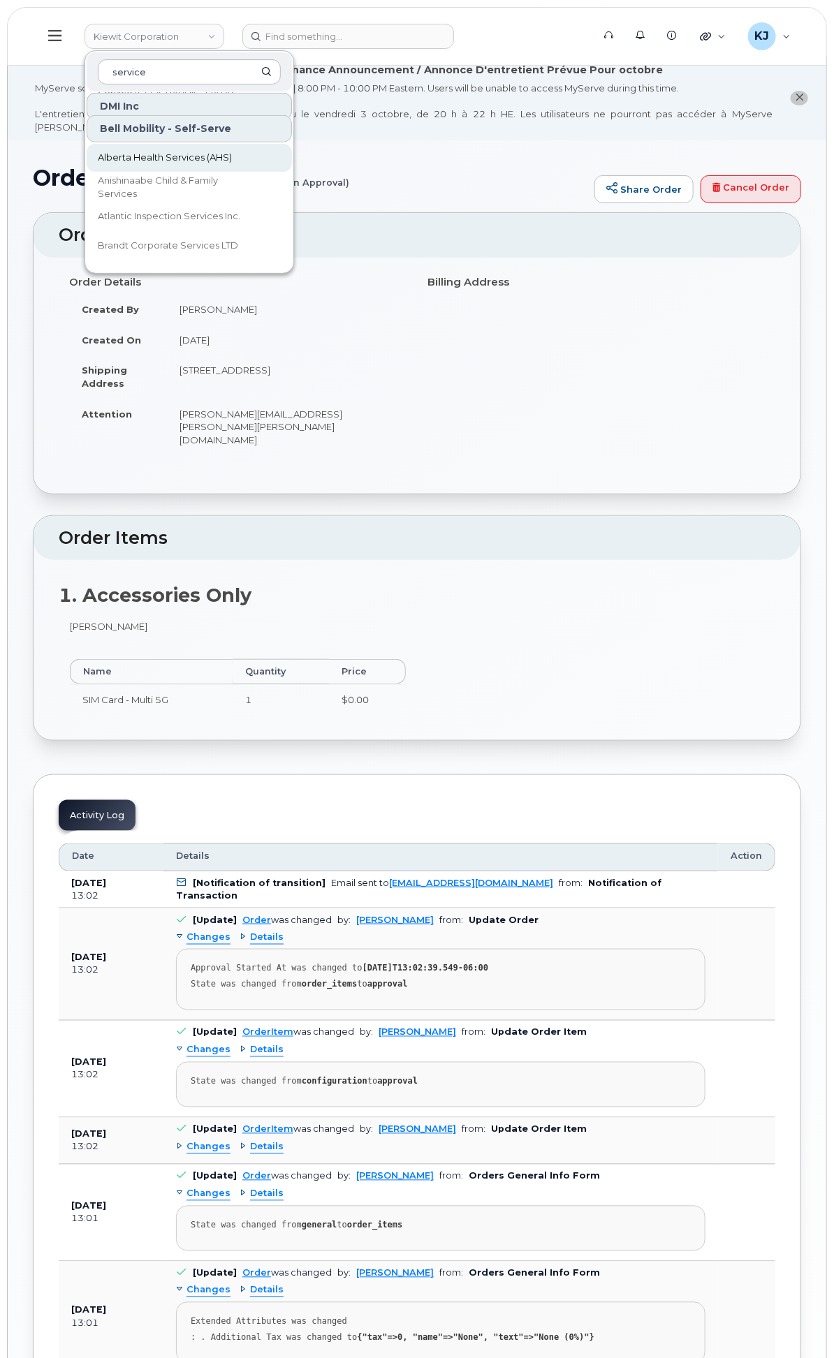
scroll to position [310, 0]
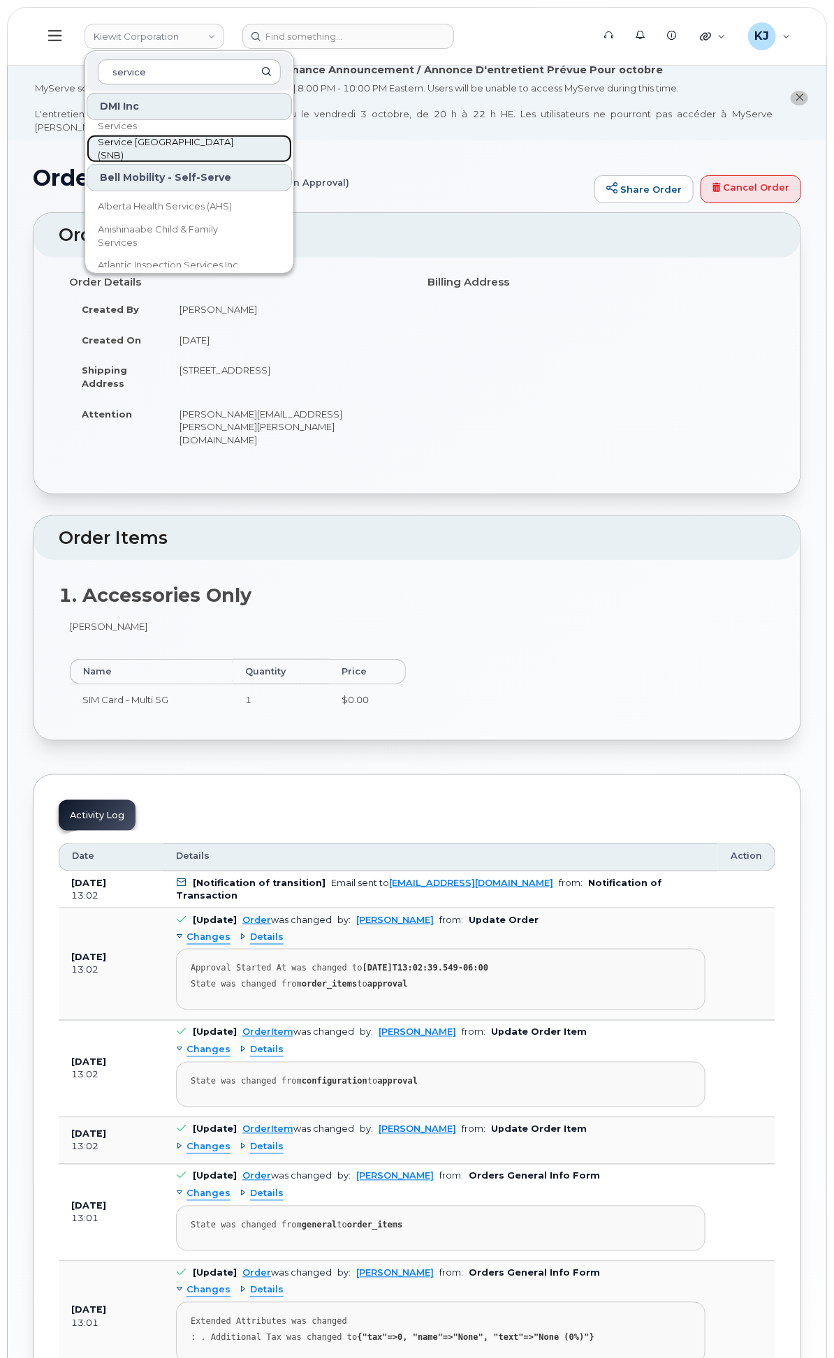
click at [258, 138] on span "Service [GEOGRAPHIC_DATA] (SNB)" at bounding box center [178, 148] width 161 height 27
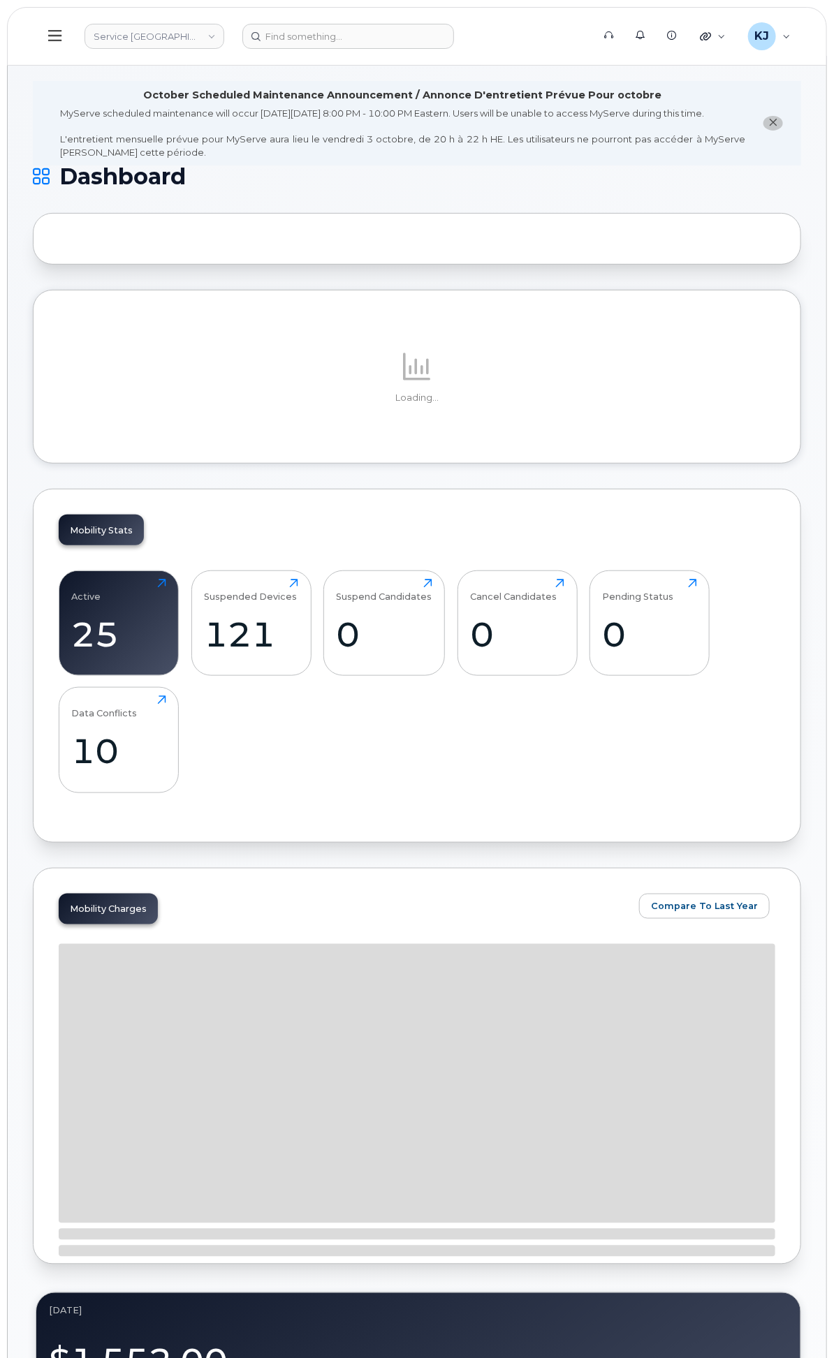
click at [0, 0] on span "Customer Settings" at bounding box center [0, 0] width 0 height 0
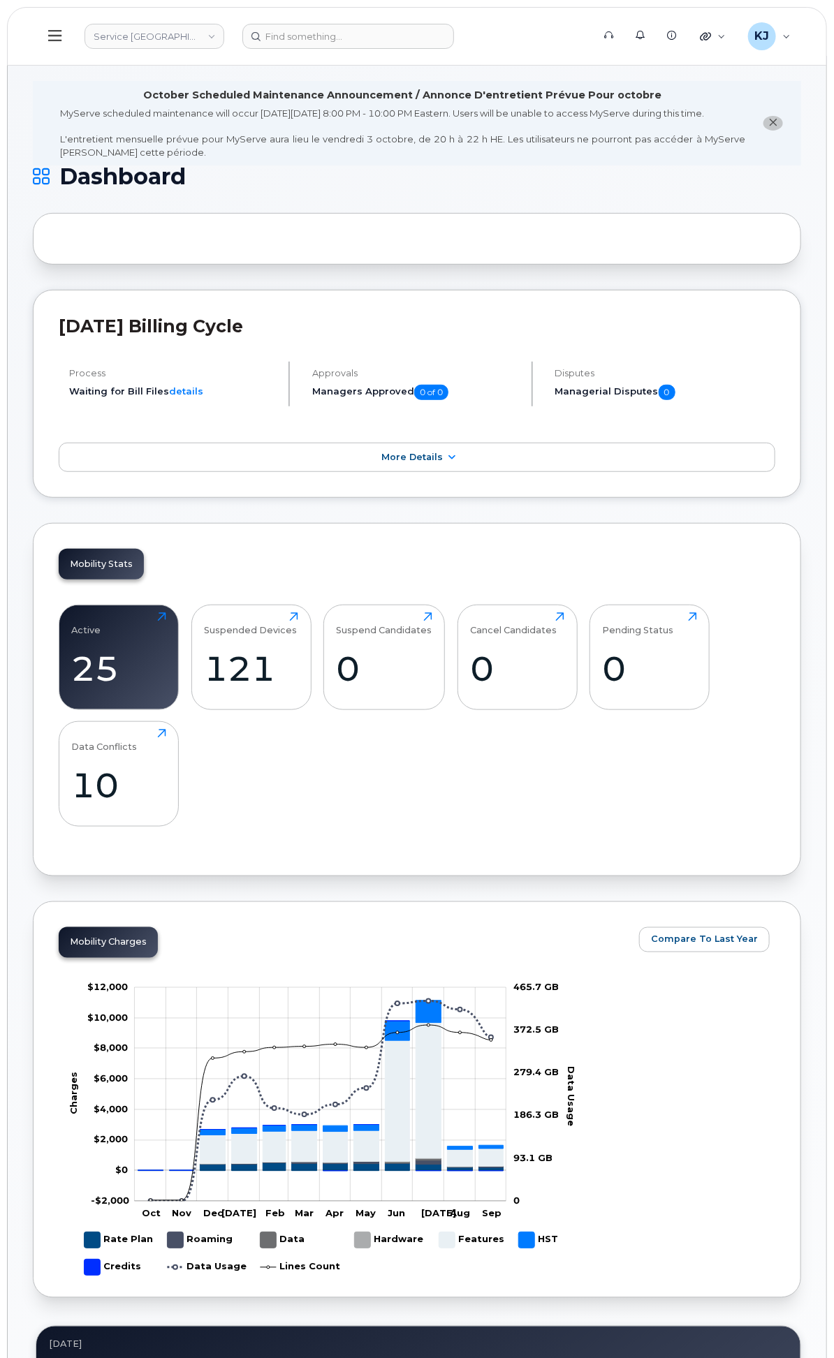
click at [0, 0] on div "Business Accounts" at bounding box center [0, 0] width 0 height 0
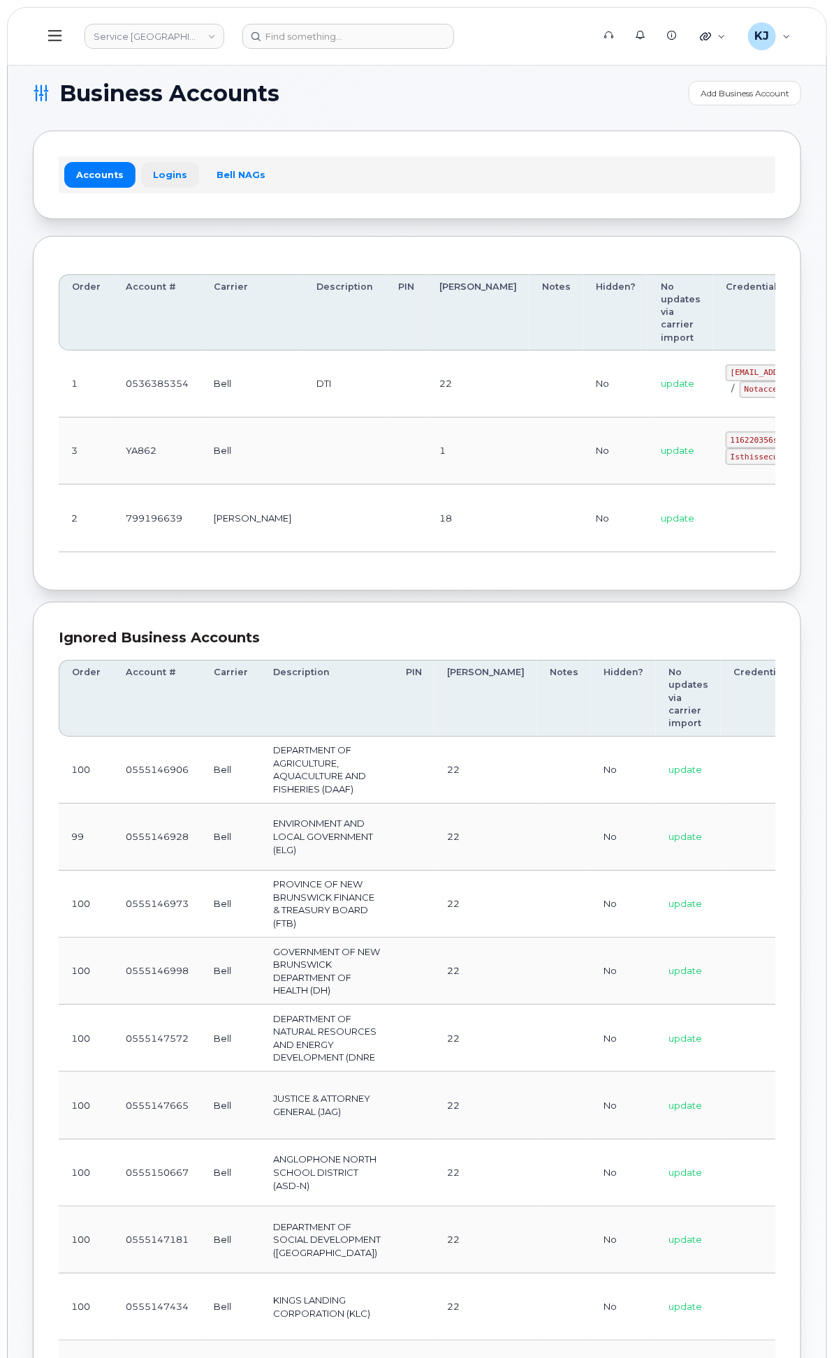
click at [199, 182] on link "Logins" at bounding box center [170, 174] width 58 height 25
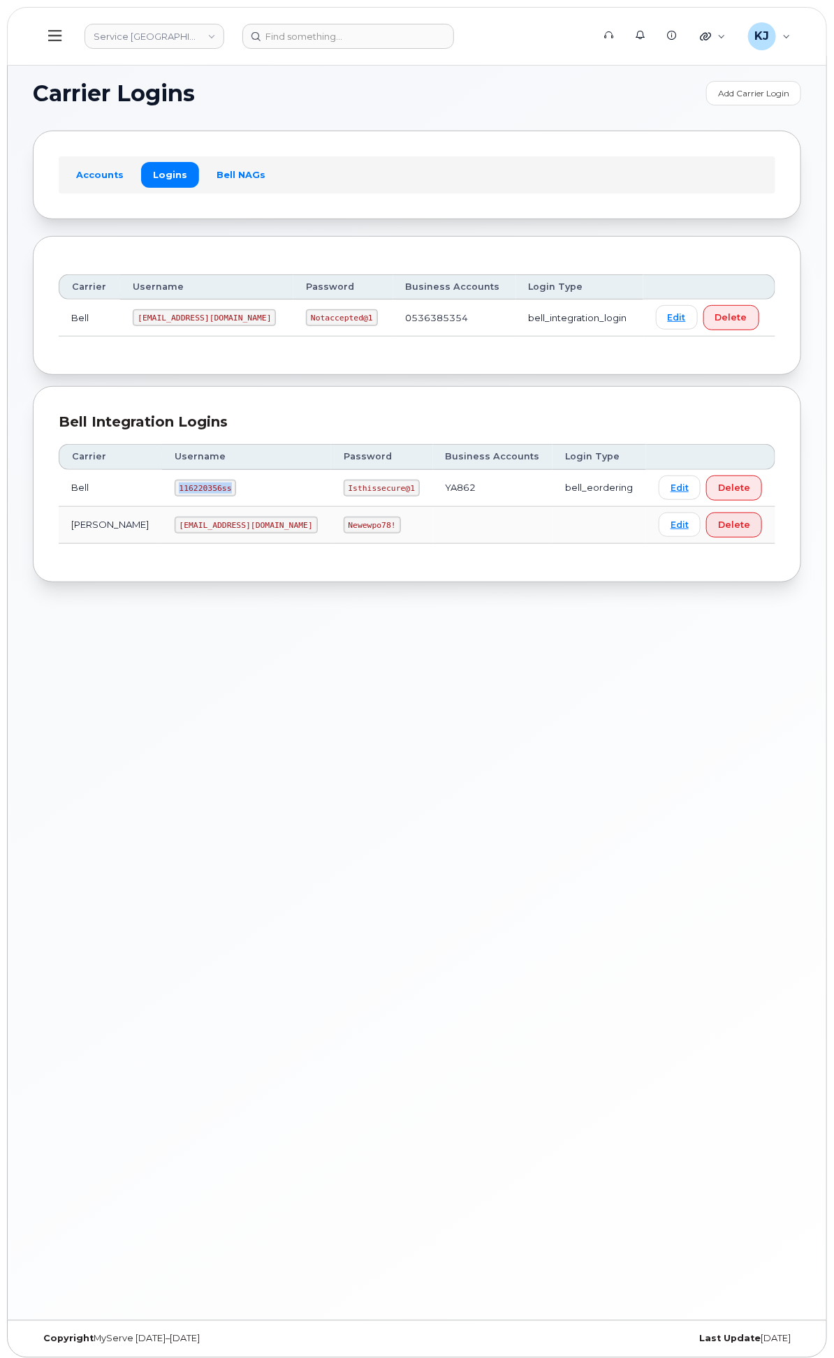
drag, startPoint x: 372, startPoint y: 561, endPoint x: 314, endPoint y: 559, distance: 58.0
click at [314, 507] on td "116220356ss" at bounding box center [246, 488] width 169 height 37
copy code "116220356ss"
drag, startPoint x: 428, startPoint y: 561, endPoint x: 487, endPoint y: 558, distance: 58.7
click at [420, 496] on code "Isthissecure@1" at bounding box center [381, 488] width 76 height 17
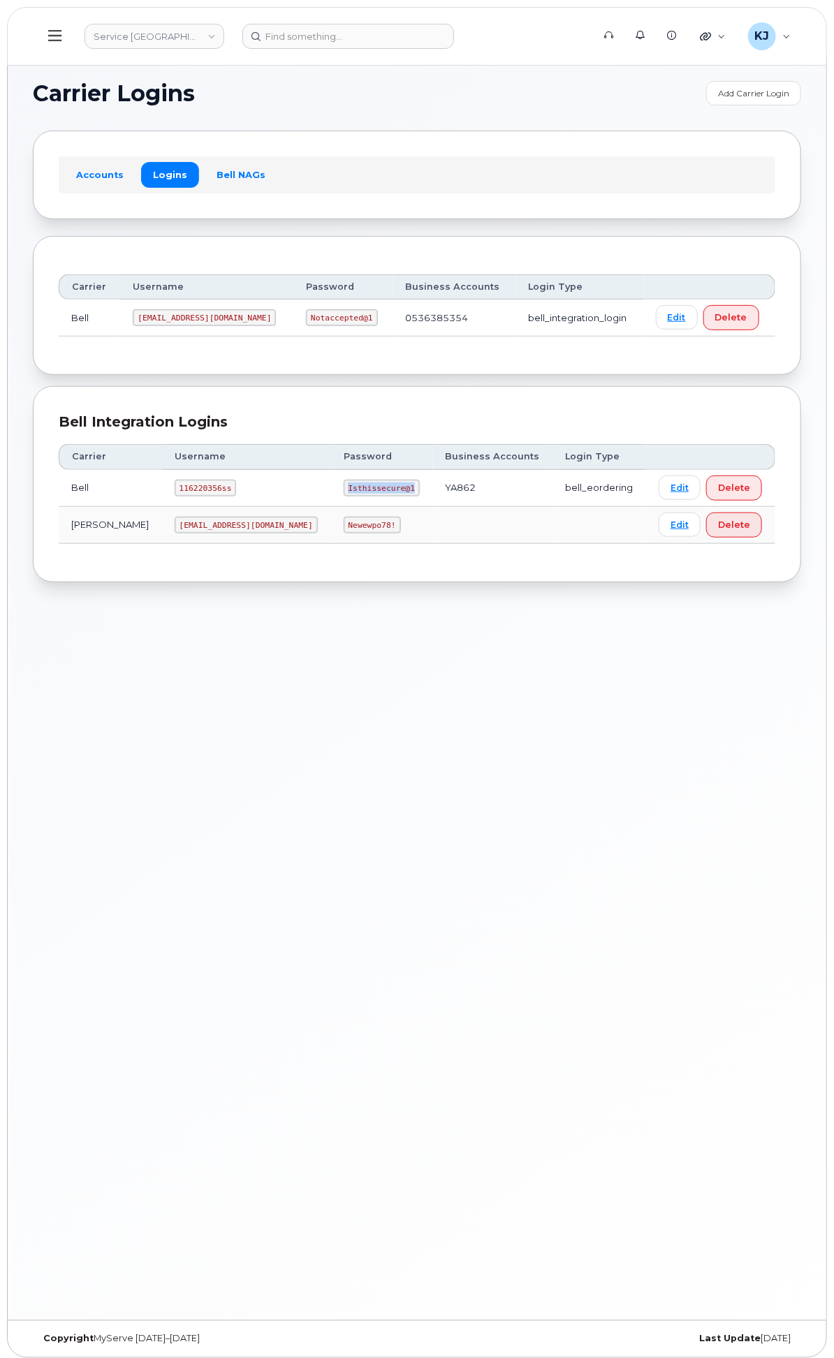
copy code "Isthissecure@1"
